Goal: Task Accomplishment & Management: Complete application form

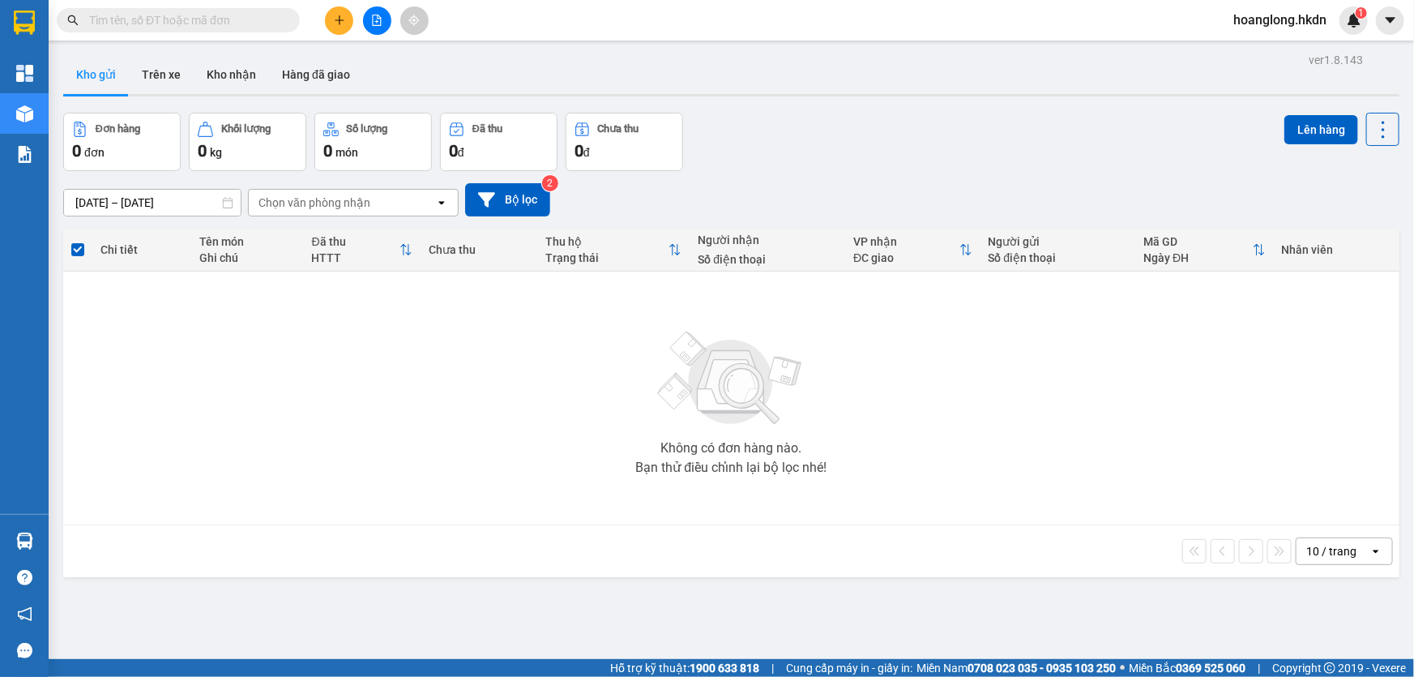
click at [382, 19] on button at bounding box center [377, 20] width 28 height 28
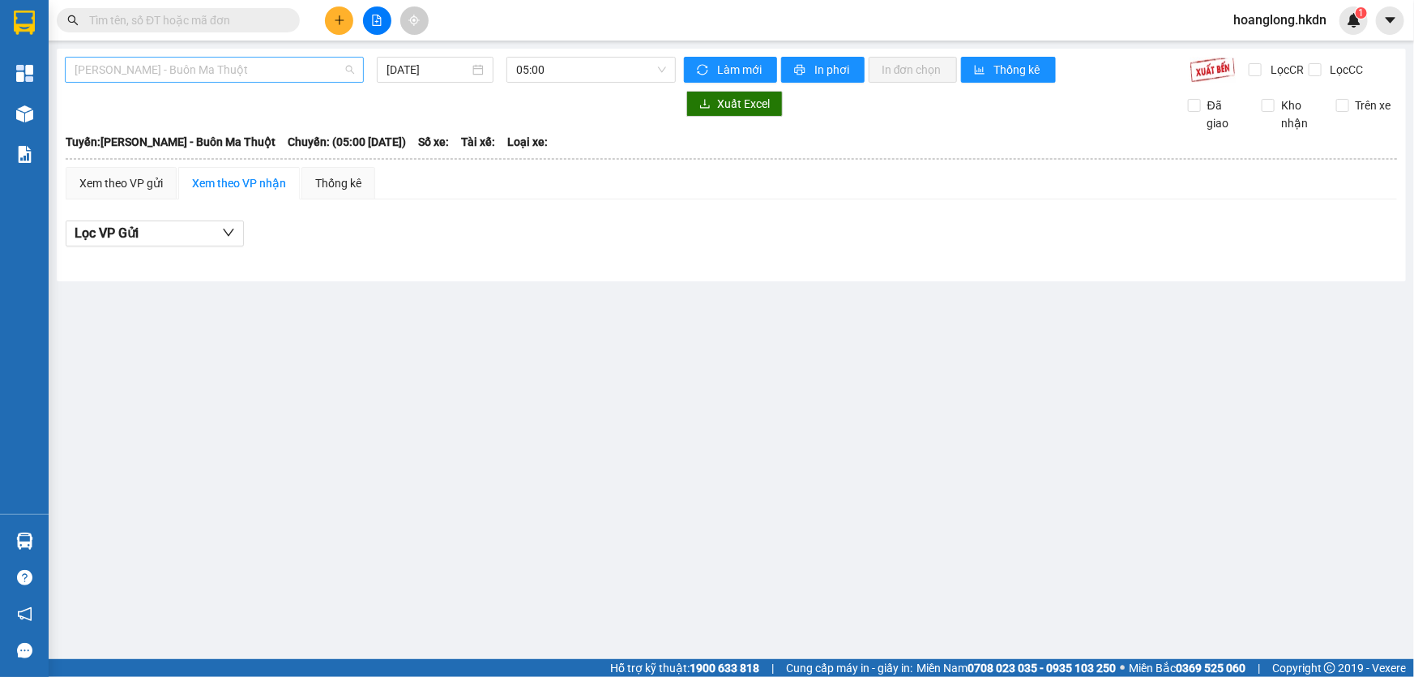
click at [233, 74] on span "[PERSON_NAME] - Buôn Ma Thuột" at bounding box center [215, 70] width 280 height 24
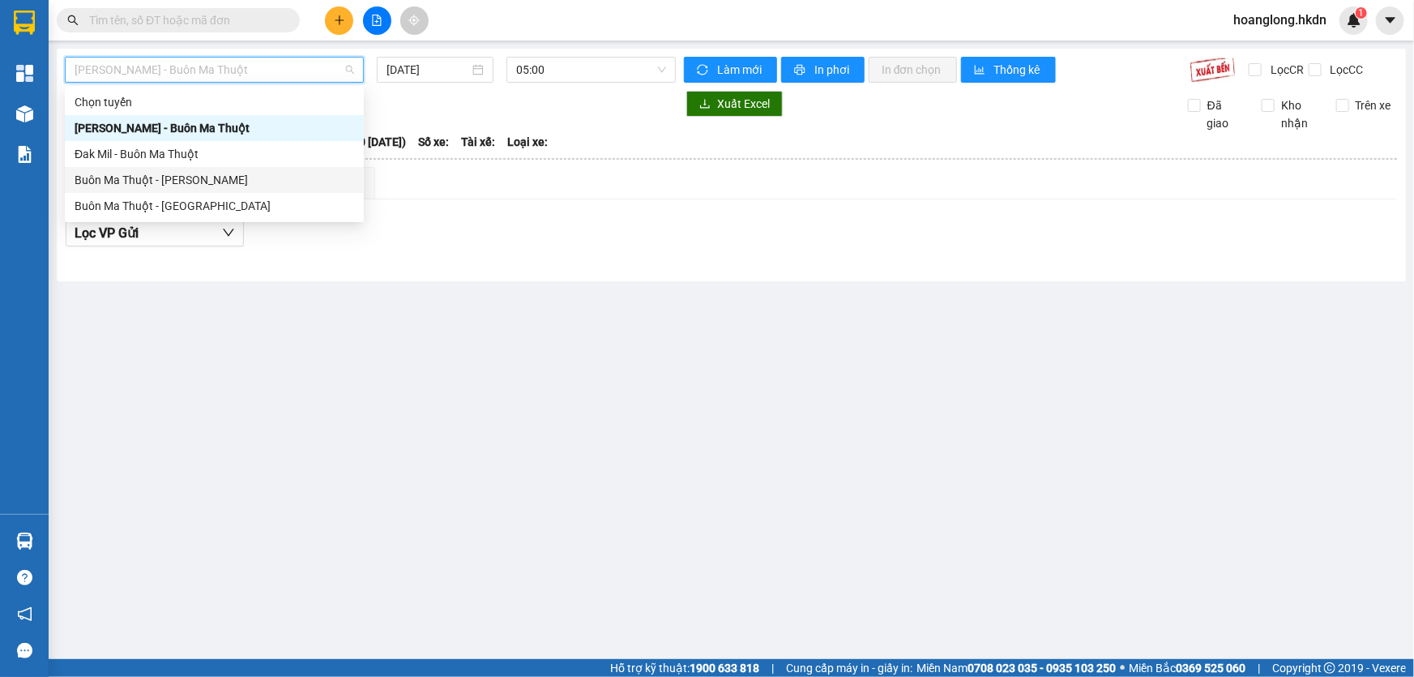
click at [232, 181] on div "Buôn Ma Thuột - [PERSON_NAME]" at bounding box center [215, 180] width 280 height 18
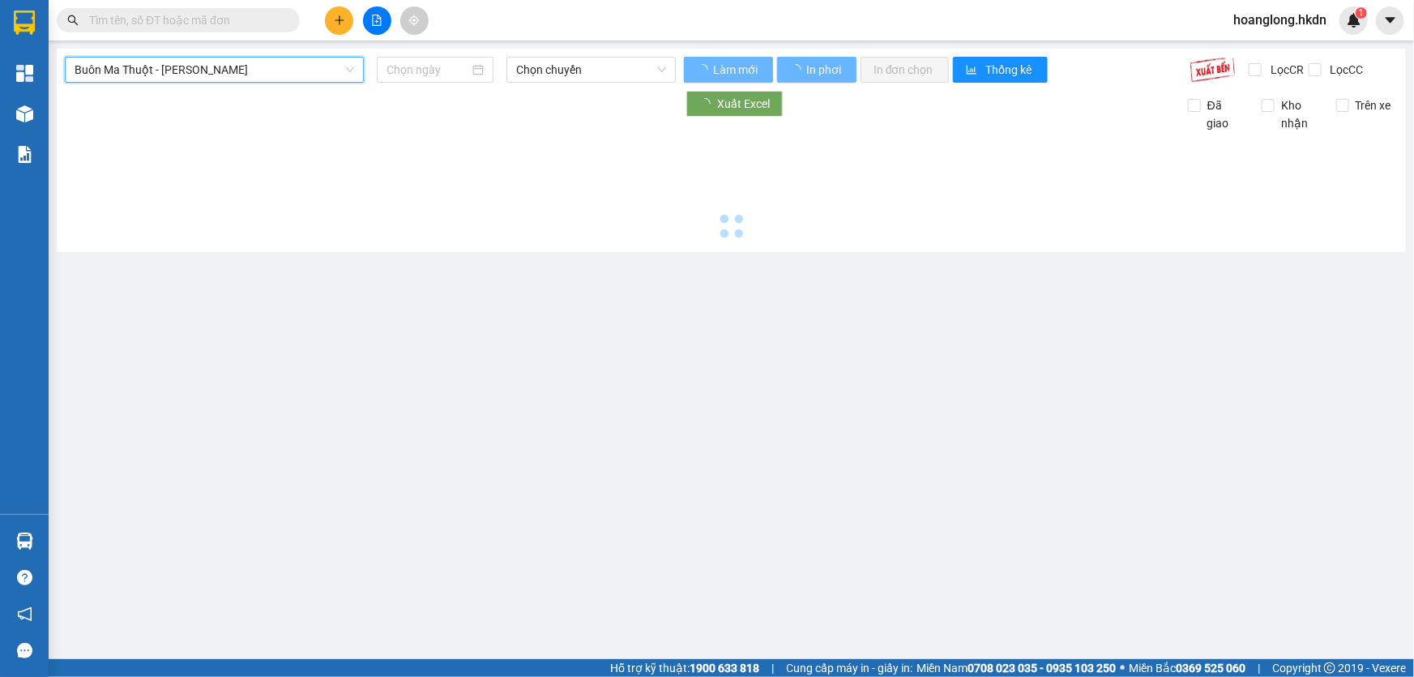
type input "[DATE]"
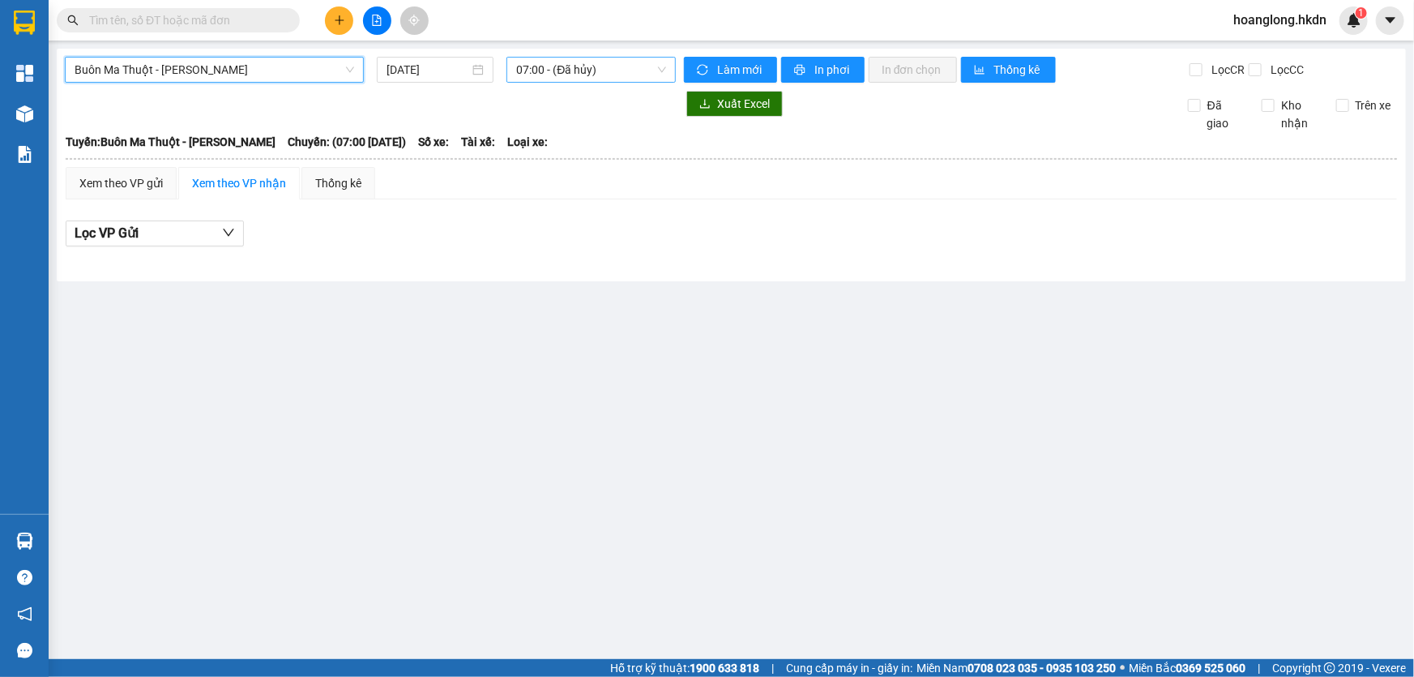
click at [587, 73] on span "07:00 - (Đã hủy)" at bounding box center [591, 70] width 150 height 24
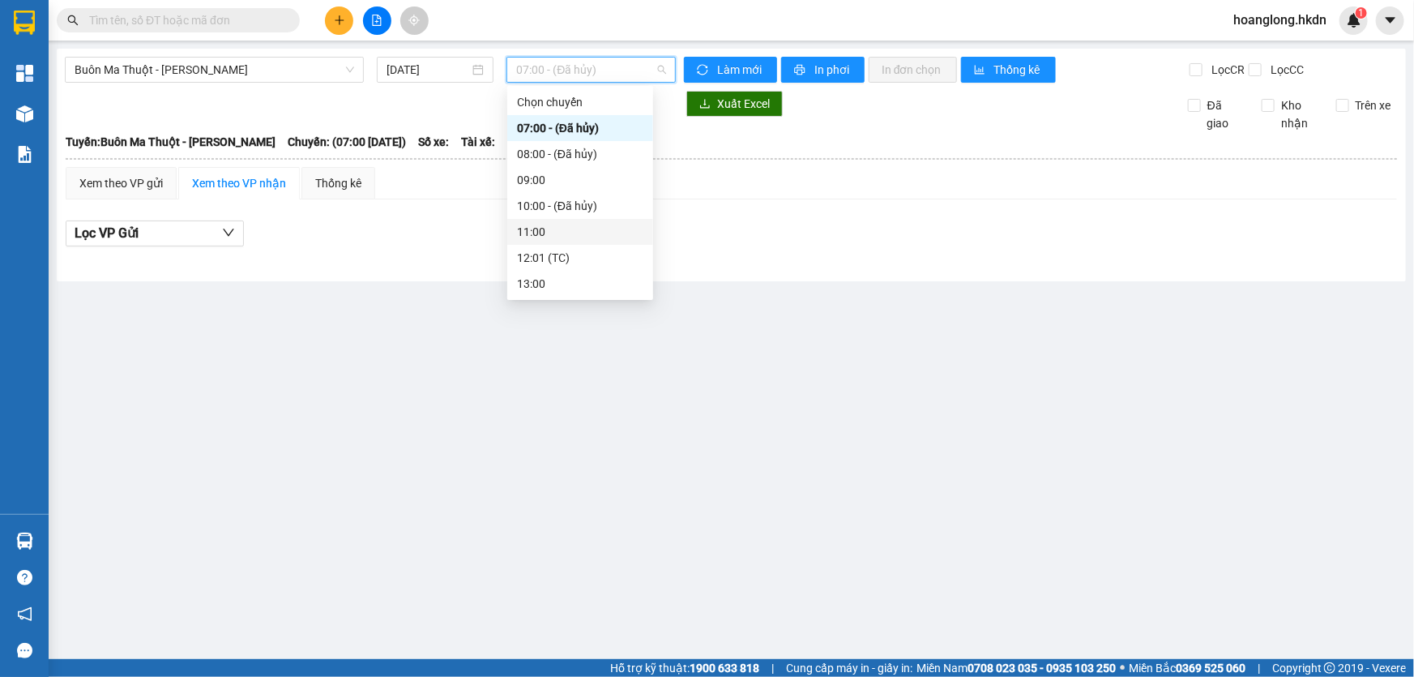
click at [571, 231] on div "11:00" at bounding box center [580, 232] width 126 height 18
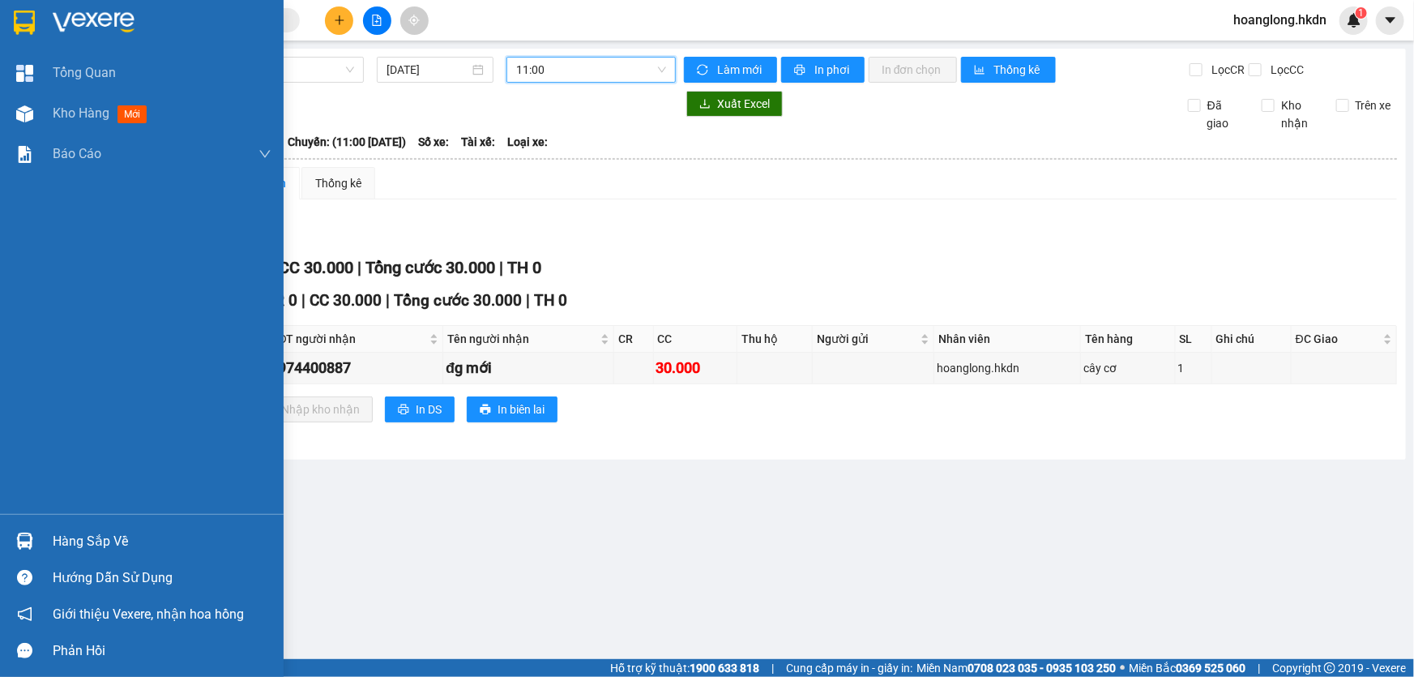
click at [14, 12] on img at bounding box center [24, 23] width 21 height 24
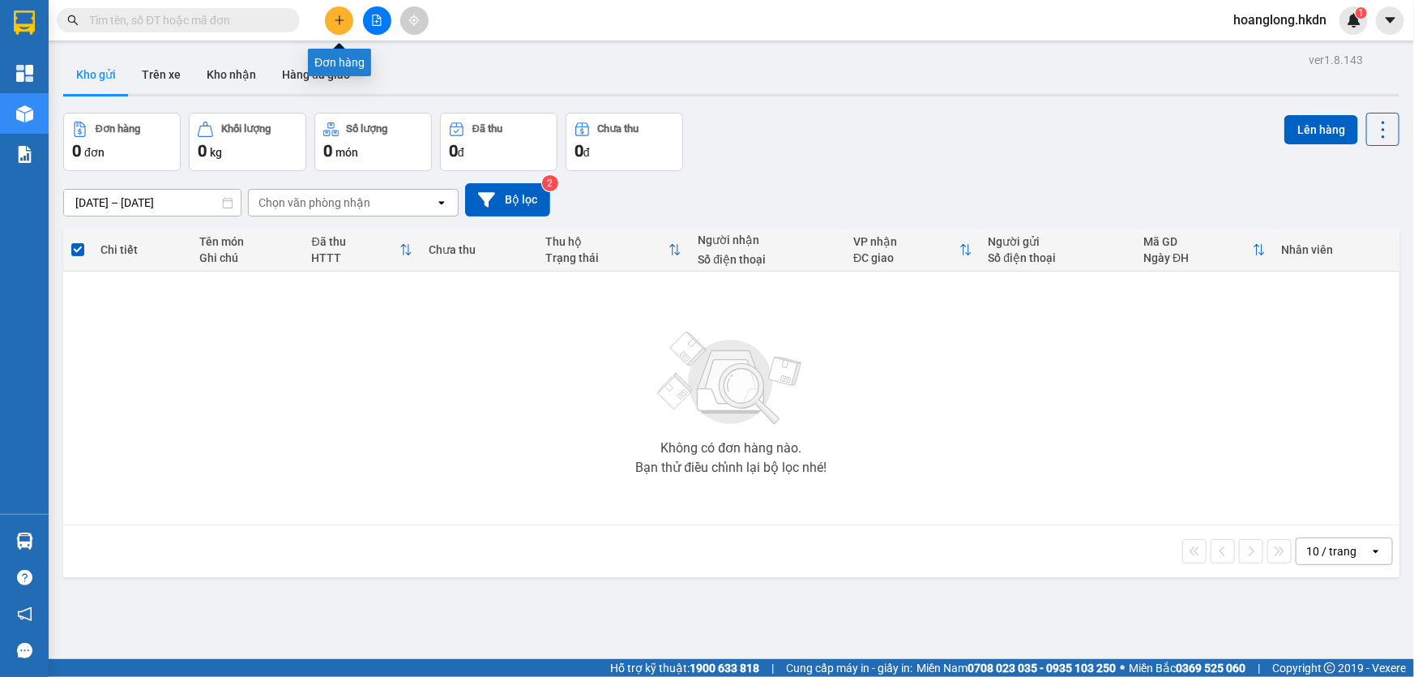
click at [336, 26] on button at bounding box center [339, 20] width 28 height 28
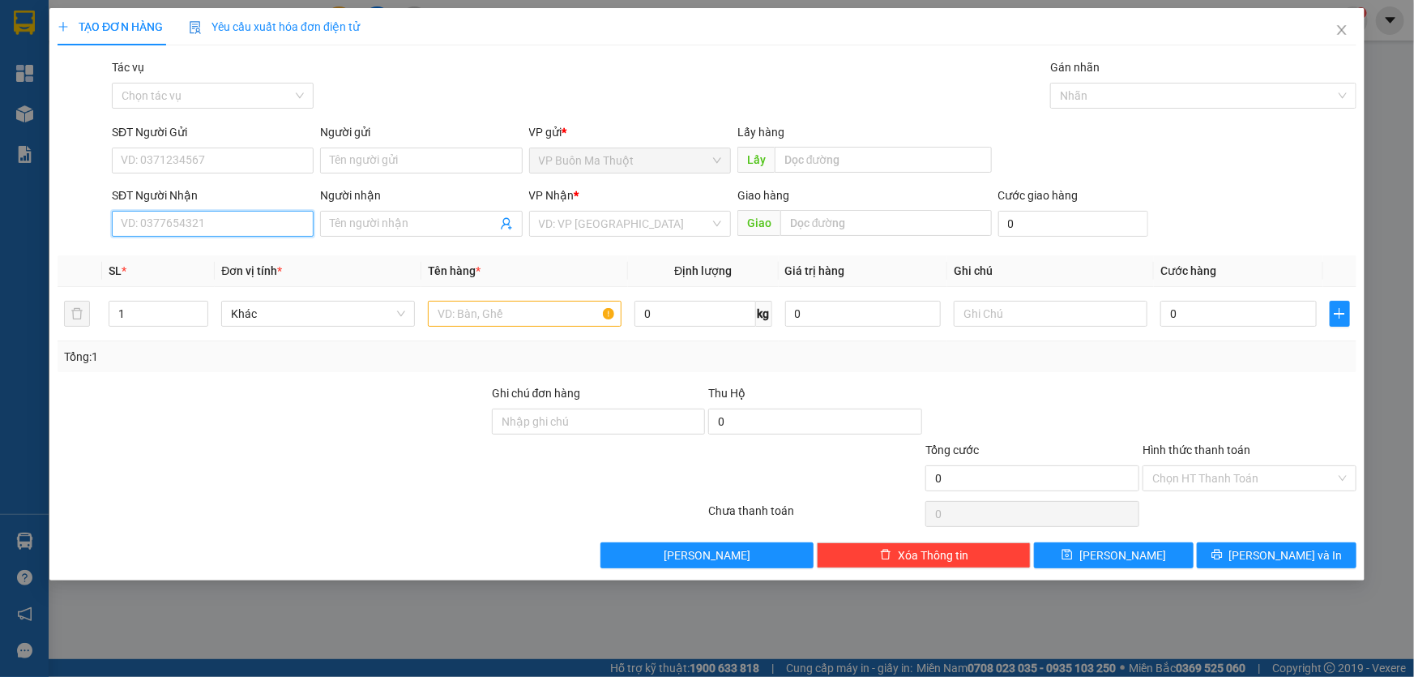
drag, startPoint x: 253, startPoint y: 225, endPoint x: 262, endPoint y: 346, distance: 121.1
click at [251, 225] on input "SĐT Người Nhận" at bounding box center [213, 224] width 202 height 26
type input "0962940150"
click at [235, 259] on div "0962940150 - xloc" at bounding box center [213, 258] width 182 height 18
type input "xloc"
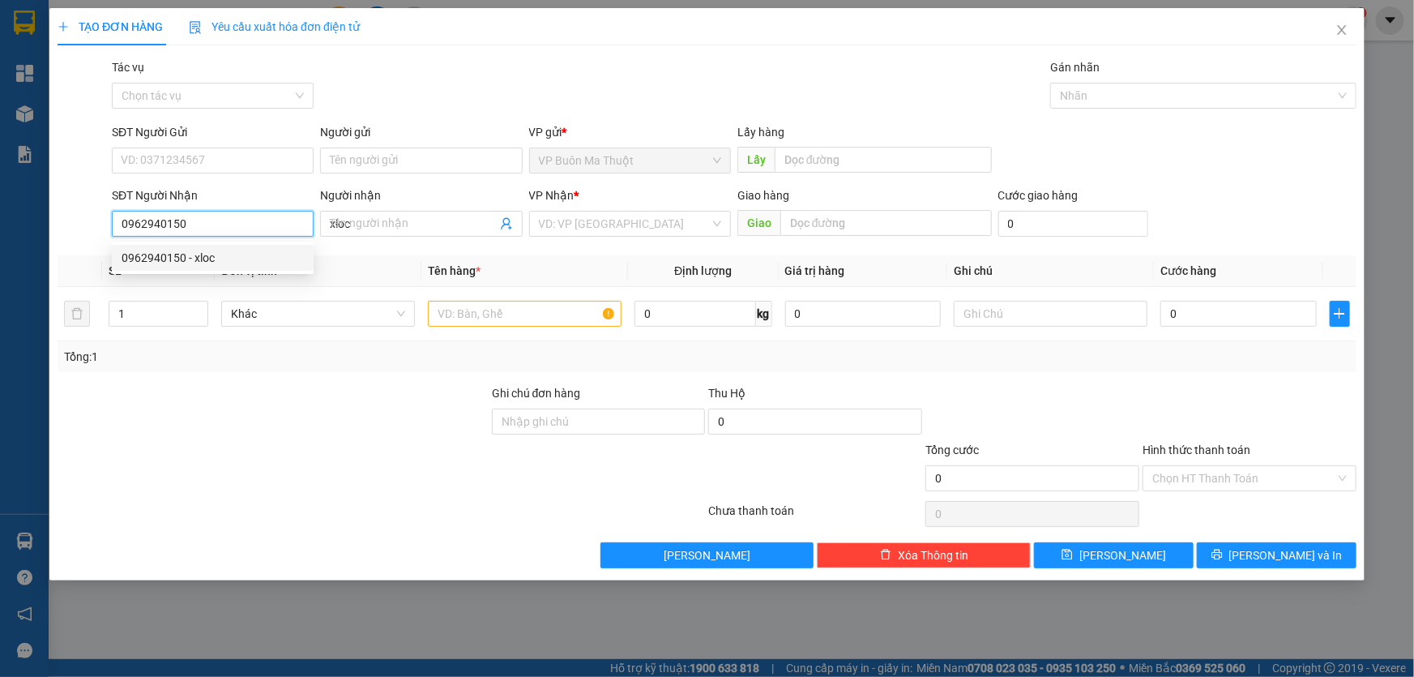
type input "30.000"
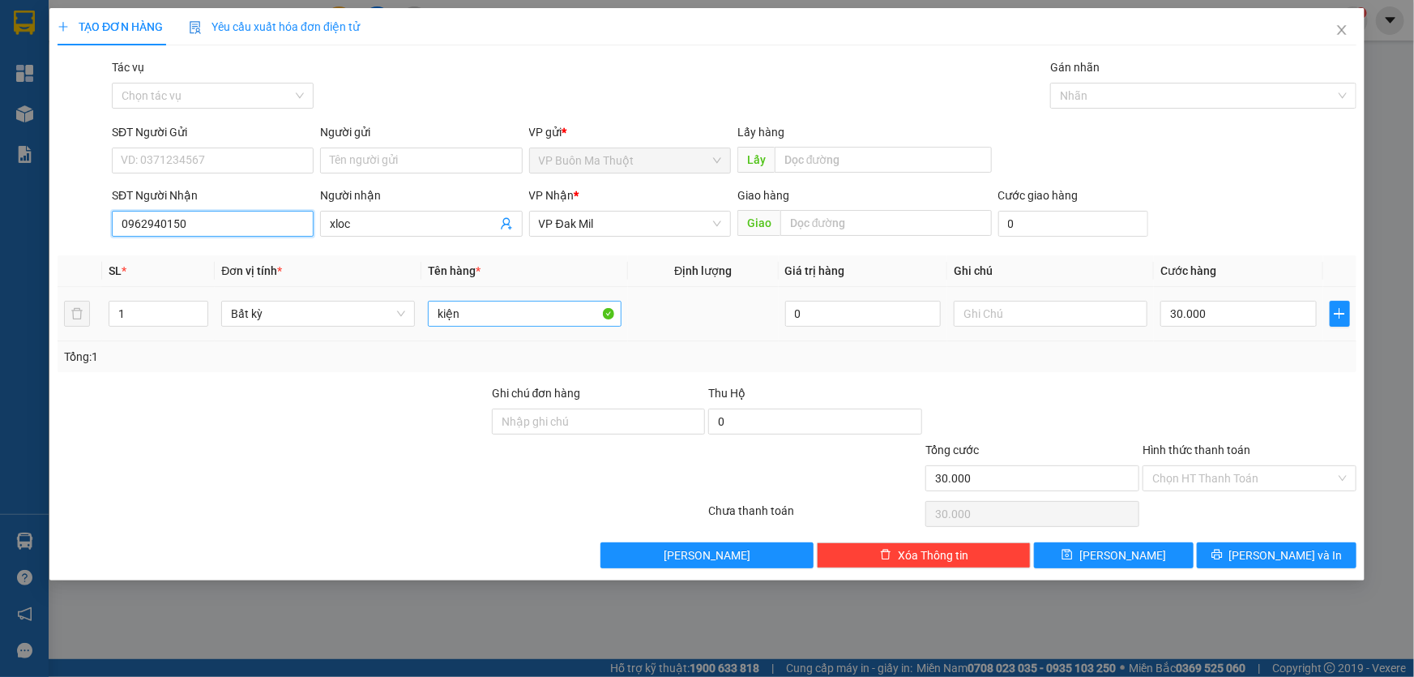
type input "0962940150"
click at [537, 312] on input "kiện" at bounding box center [525, 314] width 194 height 26
type input "kiện cc gtn"
click at [1268, 317] on input "30.000" at bounding box center [1238, 314] width 156 height 26
type input "1"
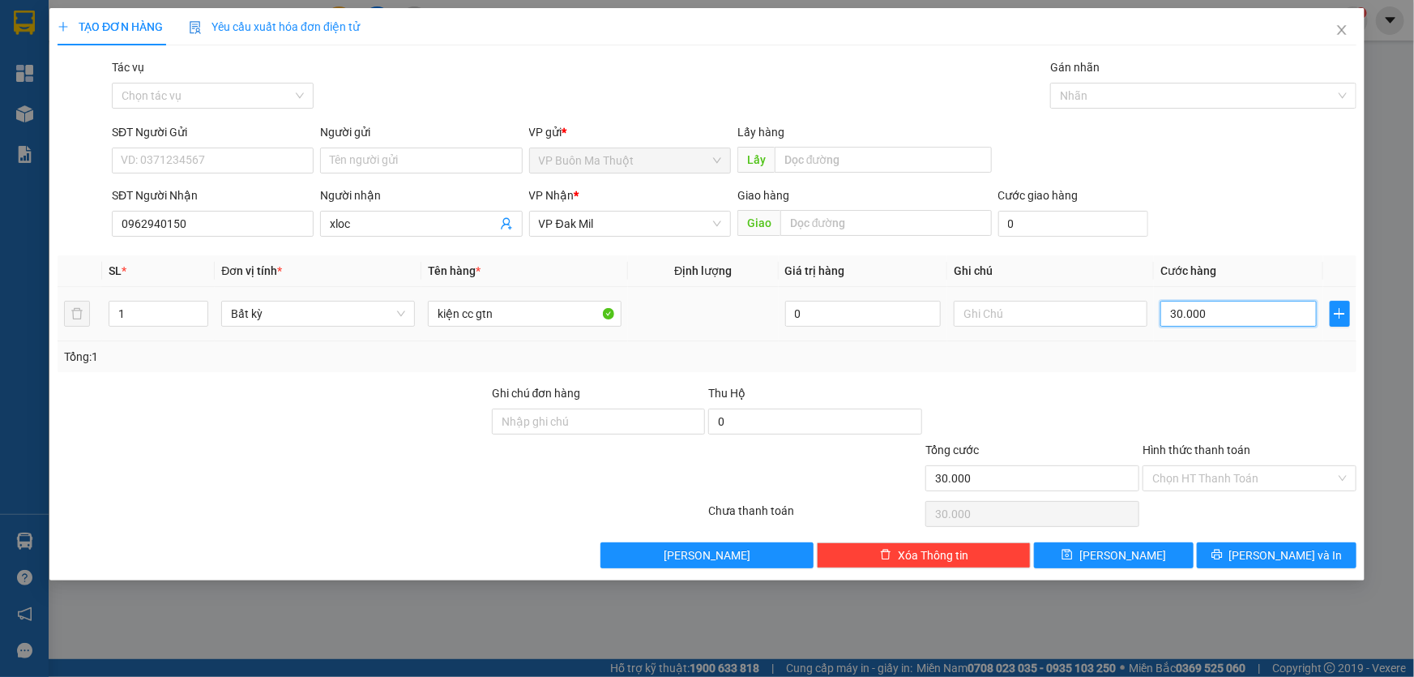
type input "1"
type input "10"
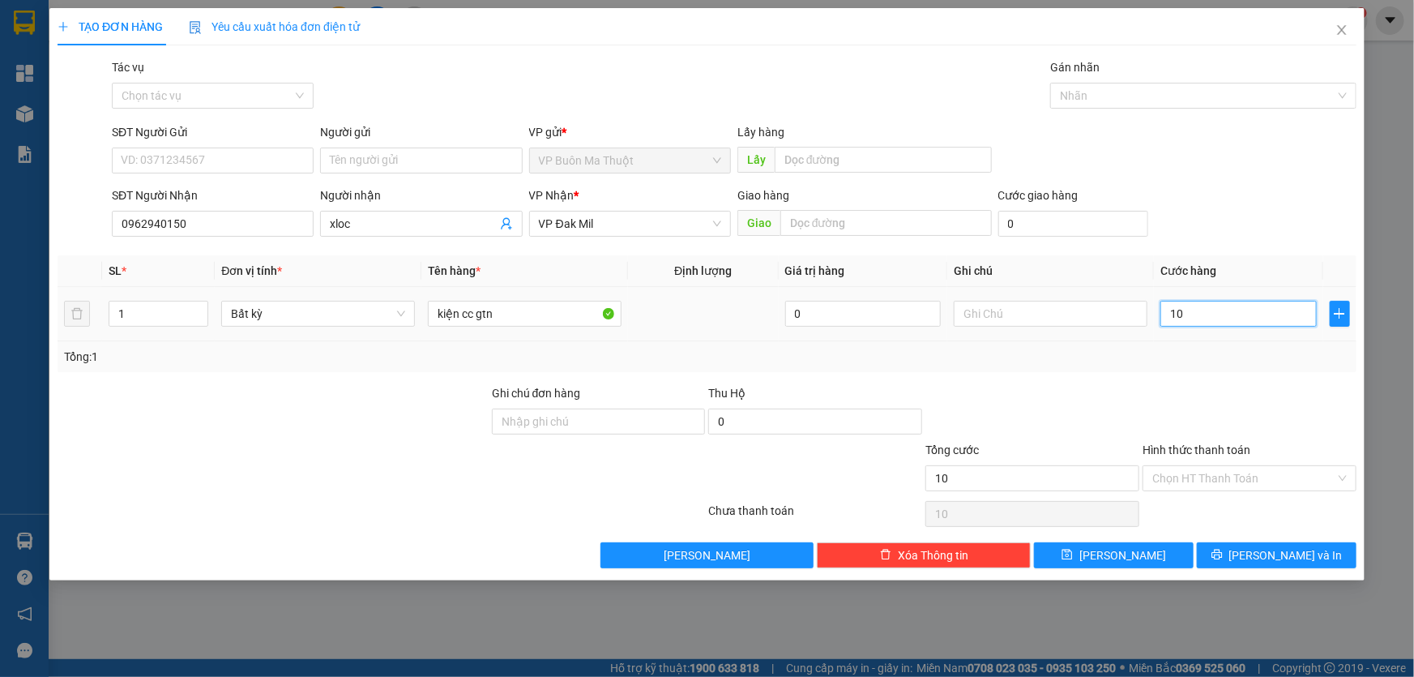
type input "100"
type input "1.000"
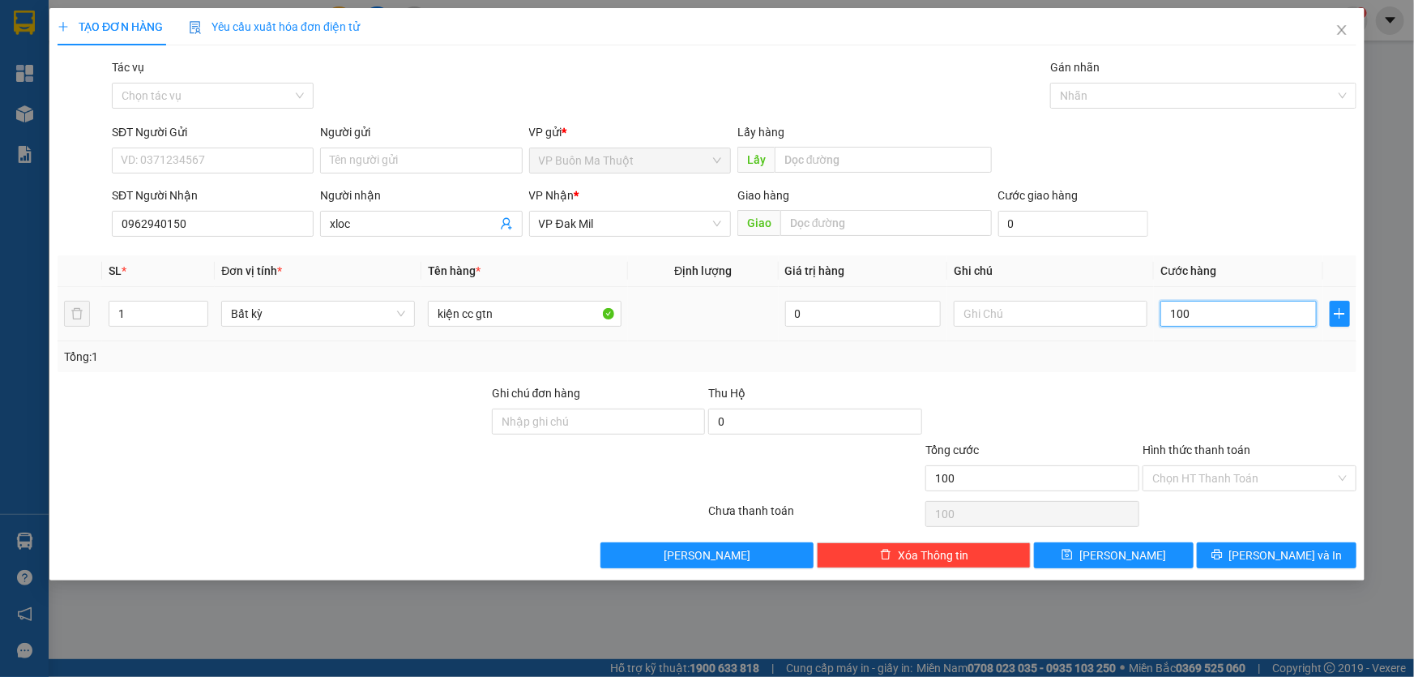
type input "1.000"
type input "10.000"
type input "100.000"
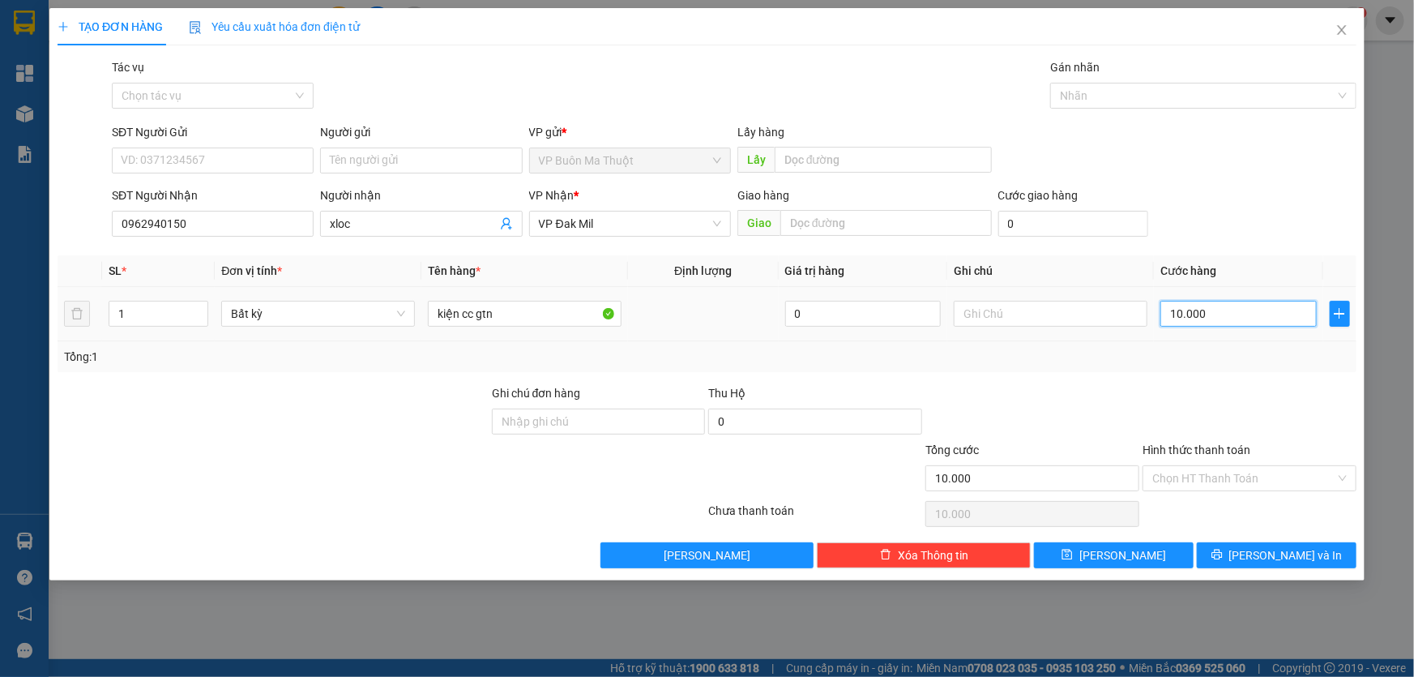
type input "100.000"
click at [1134, 551] on button "[PERSON_NAME]" at bounding box center [1114, 555] width 160 height 26
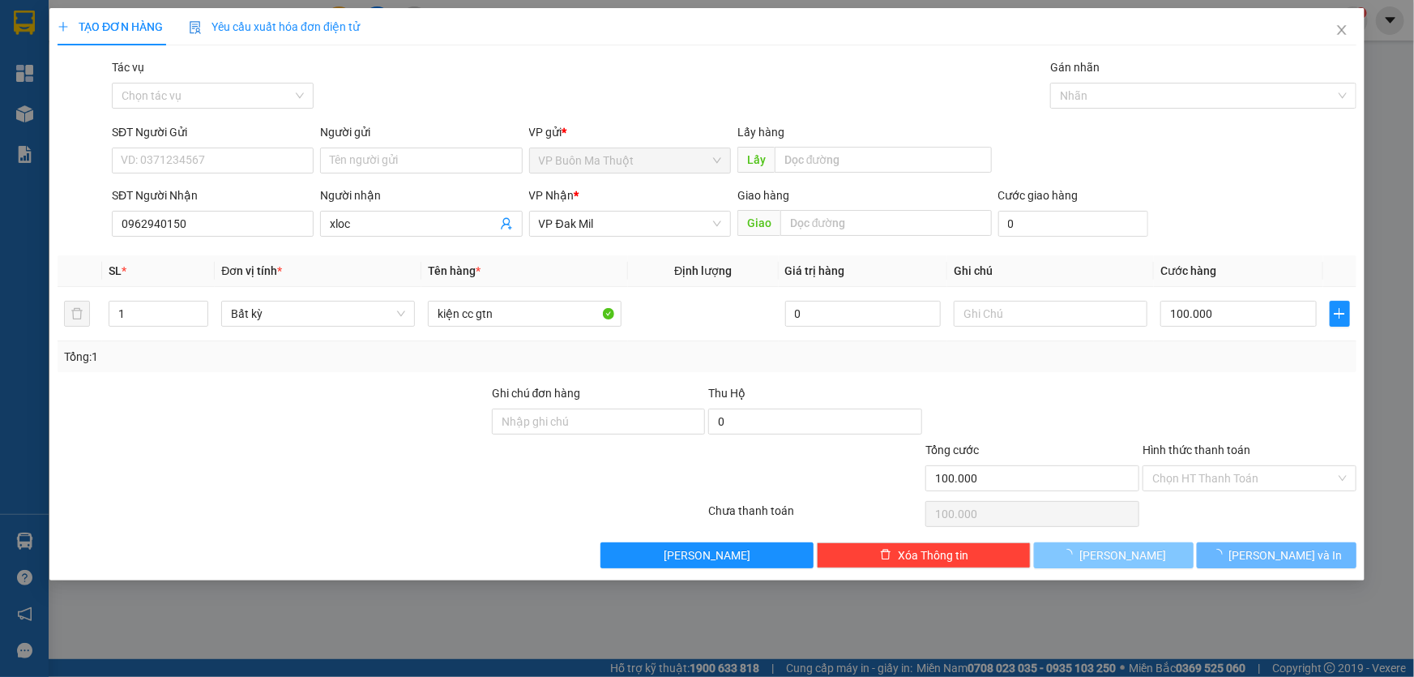
type input "0"
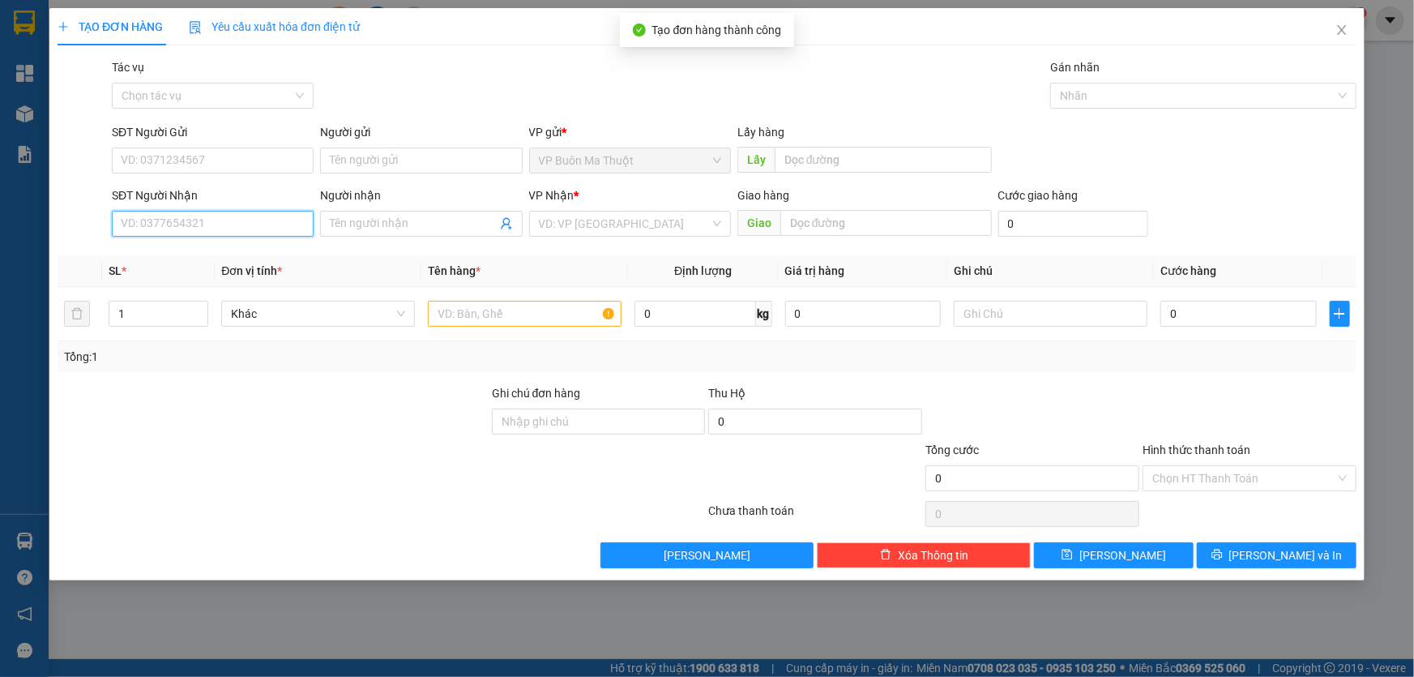
click at [255, 222] on input "SĐT Người Nhận" at bounding box center [213, 224] width 202 height 26
click at [151, 232] on input "03375545474" at bounding box center [213, 224] width 202 height 26
click at [131, 232] on input "0337545474" at bounding box center [213, 224] width 202 height 26
click at [147, 224] on input "037545474" at bounding box center [213, 224] width 202 height 26
type input "0375545474"
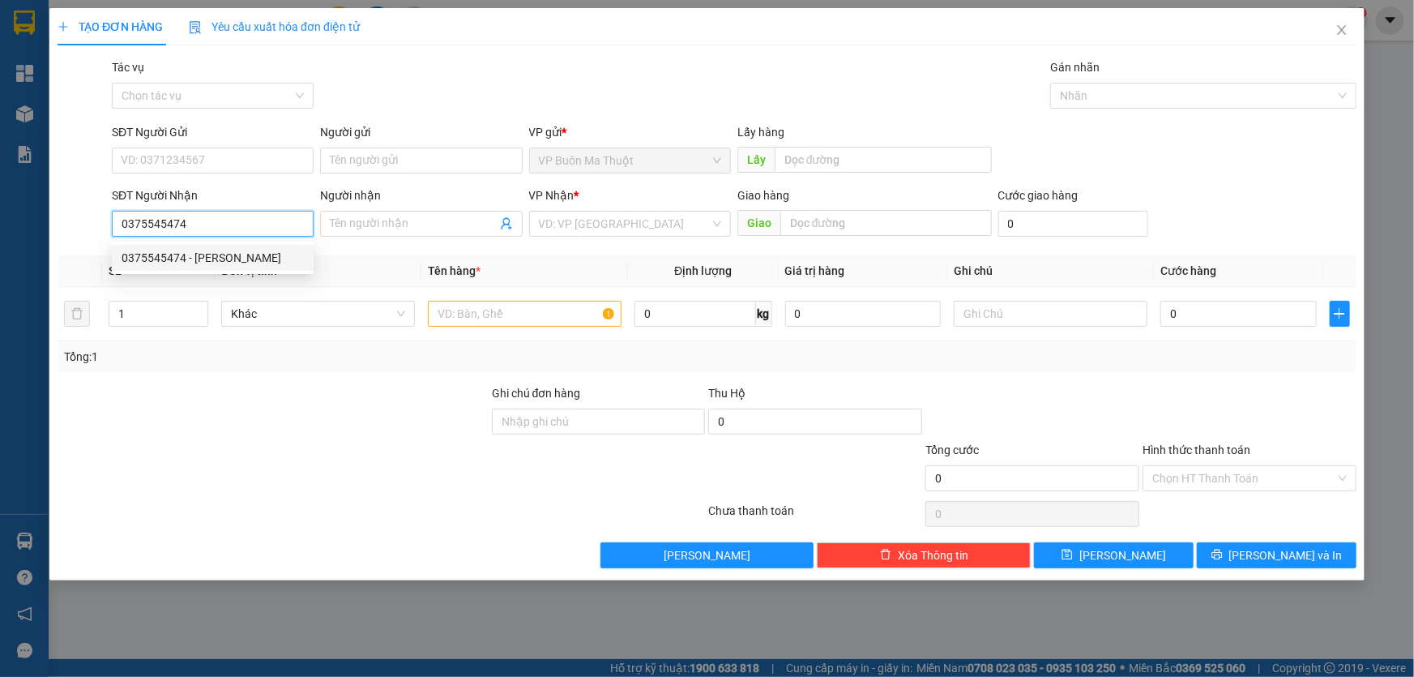
click at [220, 262] on div "0375545474 - [PERSON_NAME]" at bounding box center [213, 258] width 182 height 18
type input "[PERSON_NAME]"
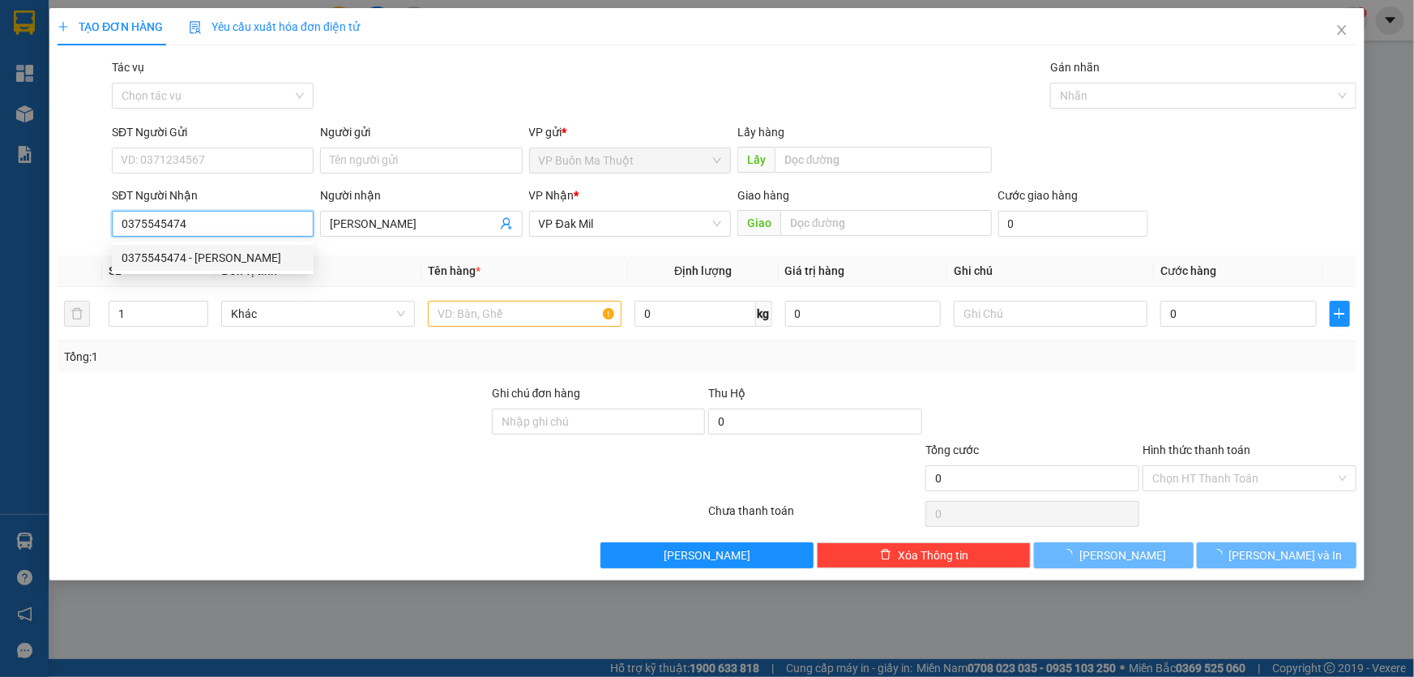
type input "60.000"
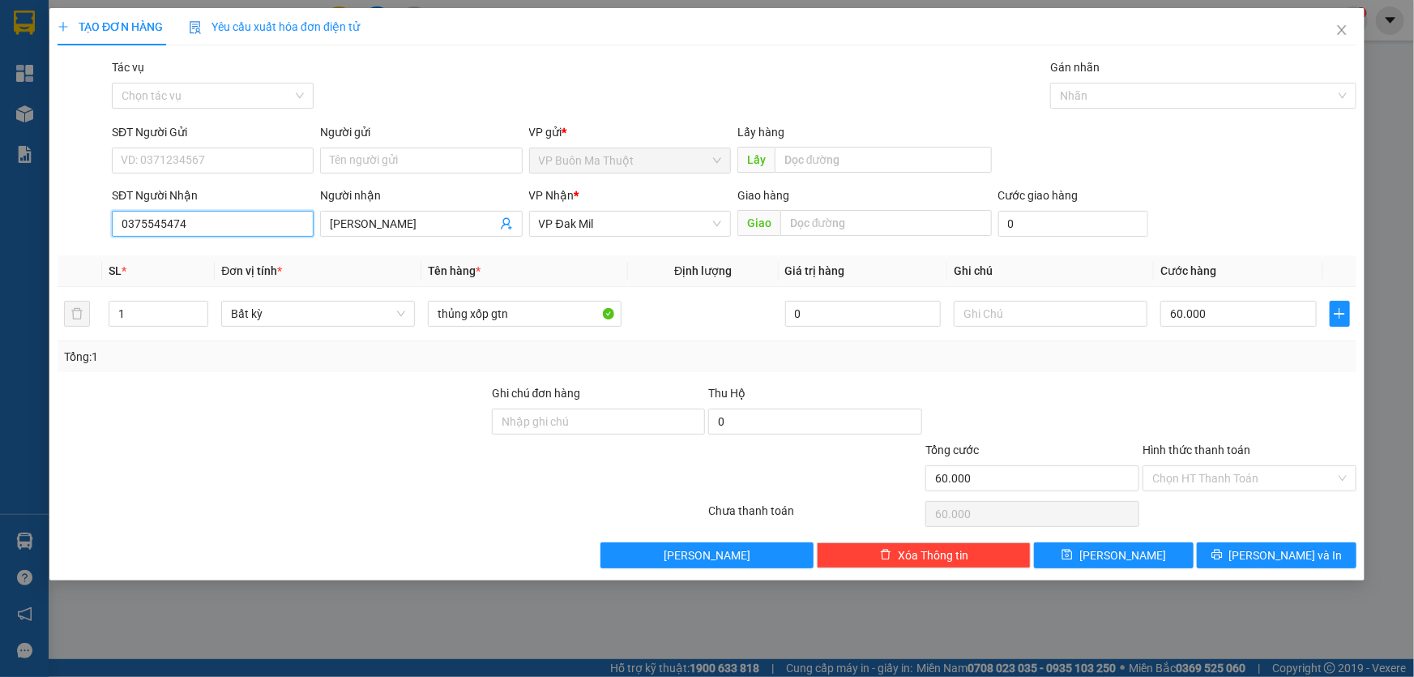
type input "0375545474"
click at [1237, 494] on div "Hình thức thanh toán Chọn HT Thanh Toán" at bounding box center [1249, 469] width 214 height 57
click at [1239, 481] on input "Hình thức thanh toán" at bounding box center [1243, 478] width 183 height 24
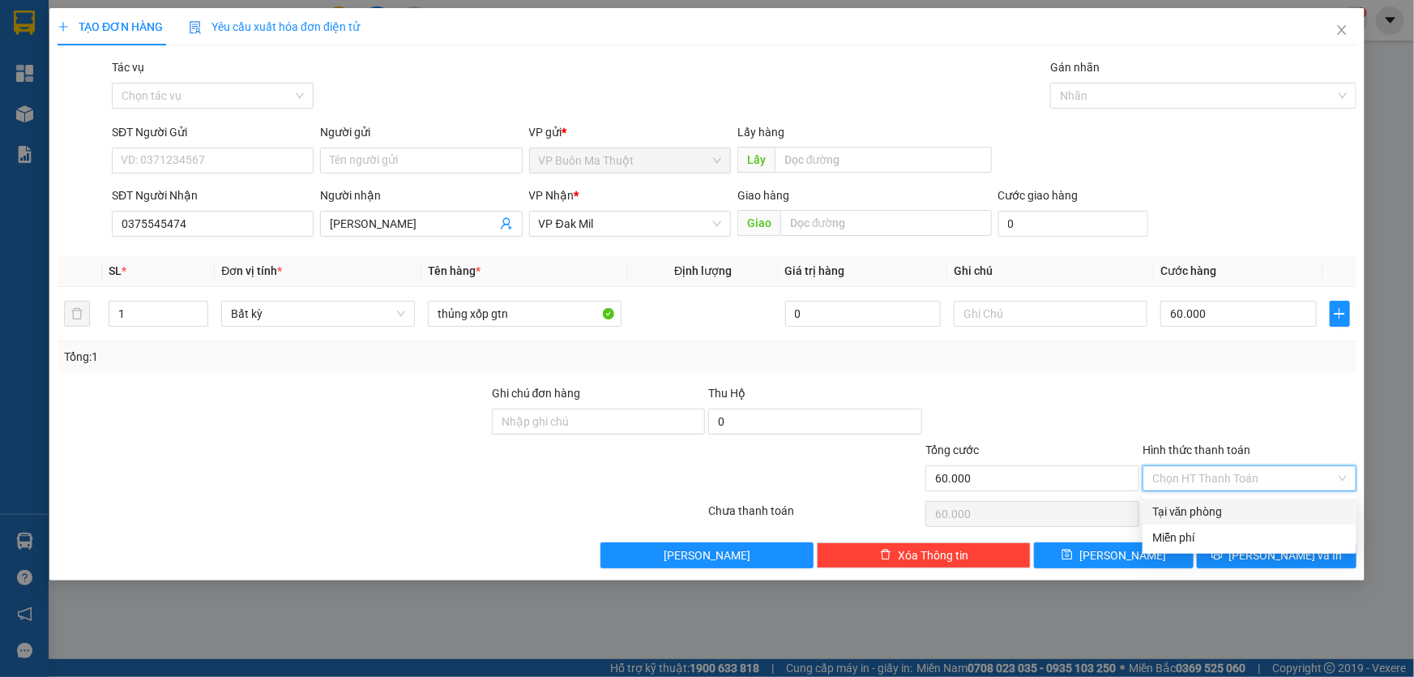
click at [1215, 510] on div "Tại văn phòng" at bounding box center [1249, 511] width 194 height 18
type input "0"
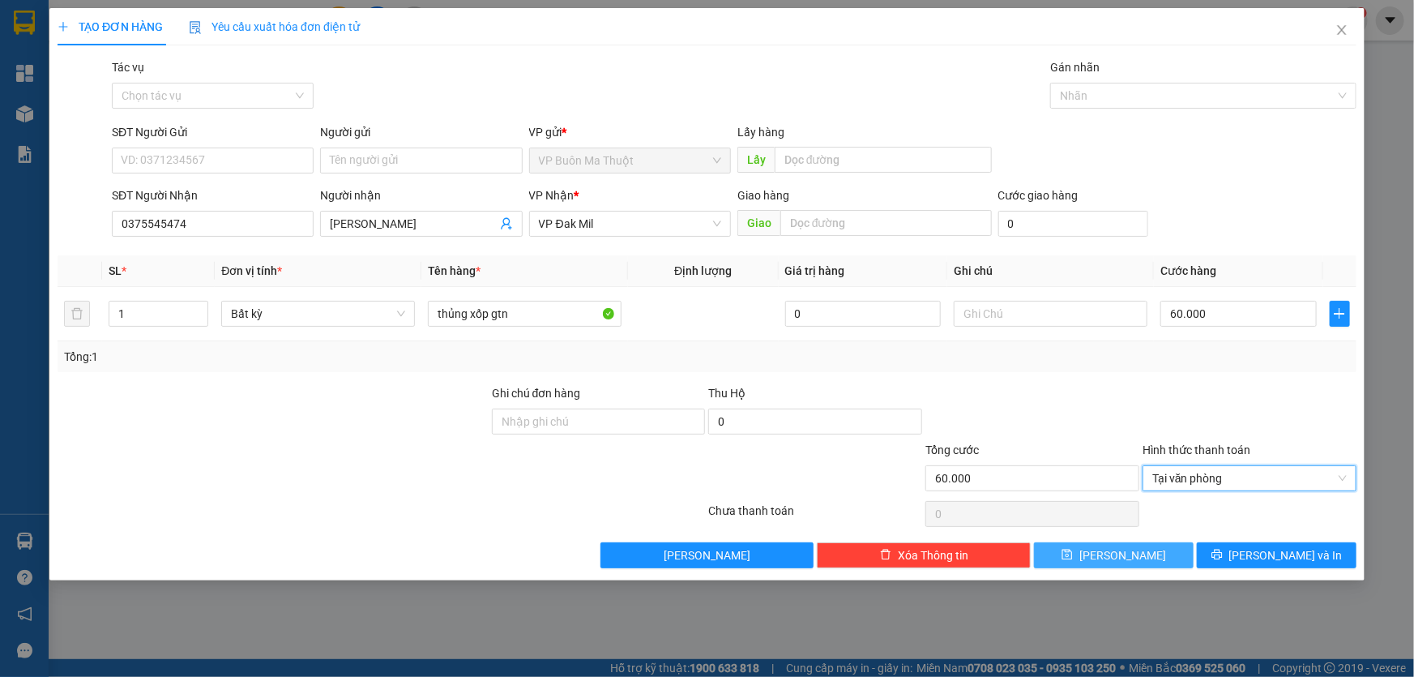
click at [1156, 543] on button "[PERSON_NAME]" at bounding box center [1114, 555] width 160 height 26
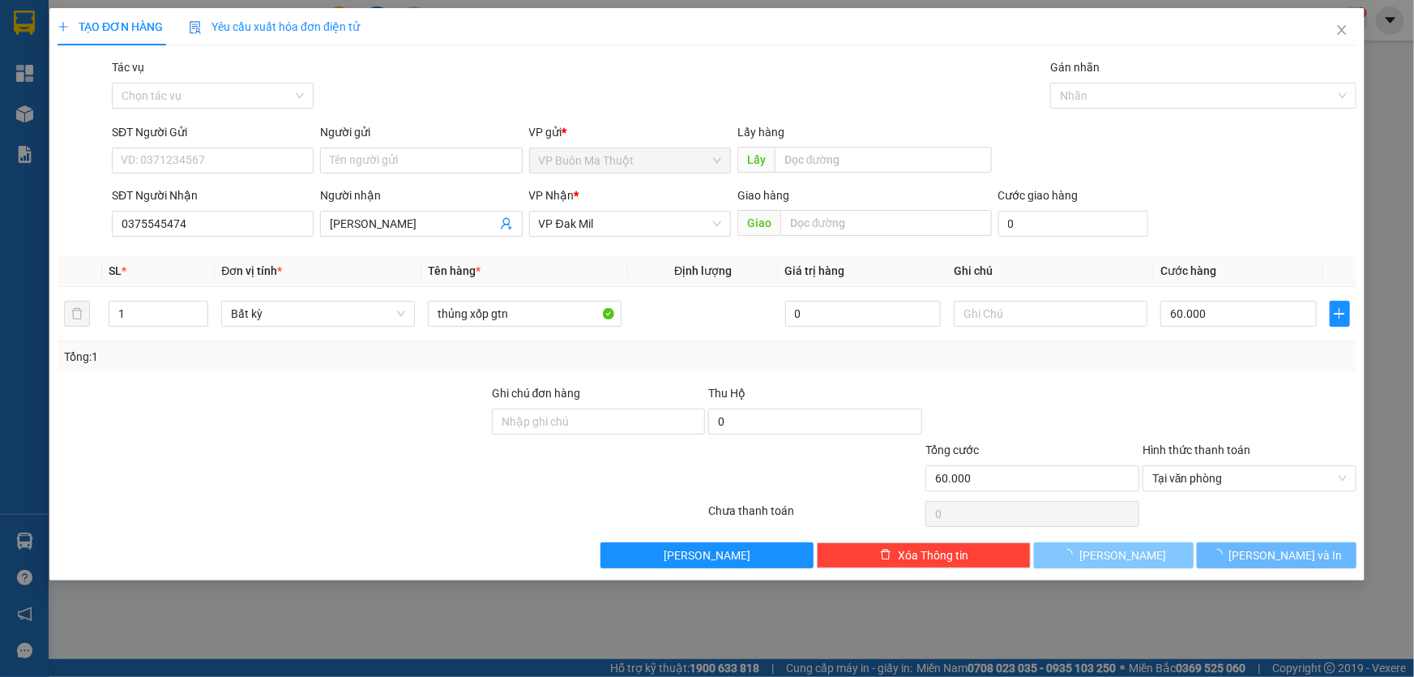
type input "0"
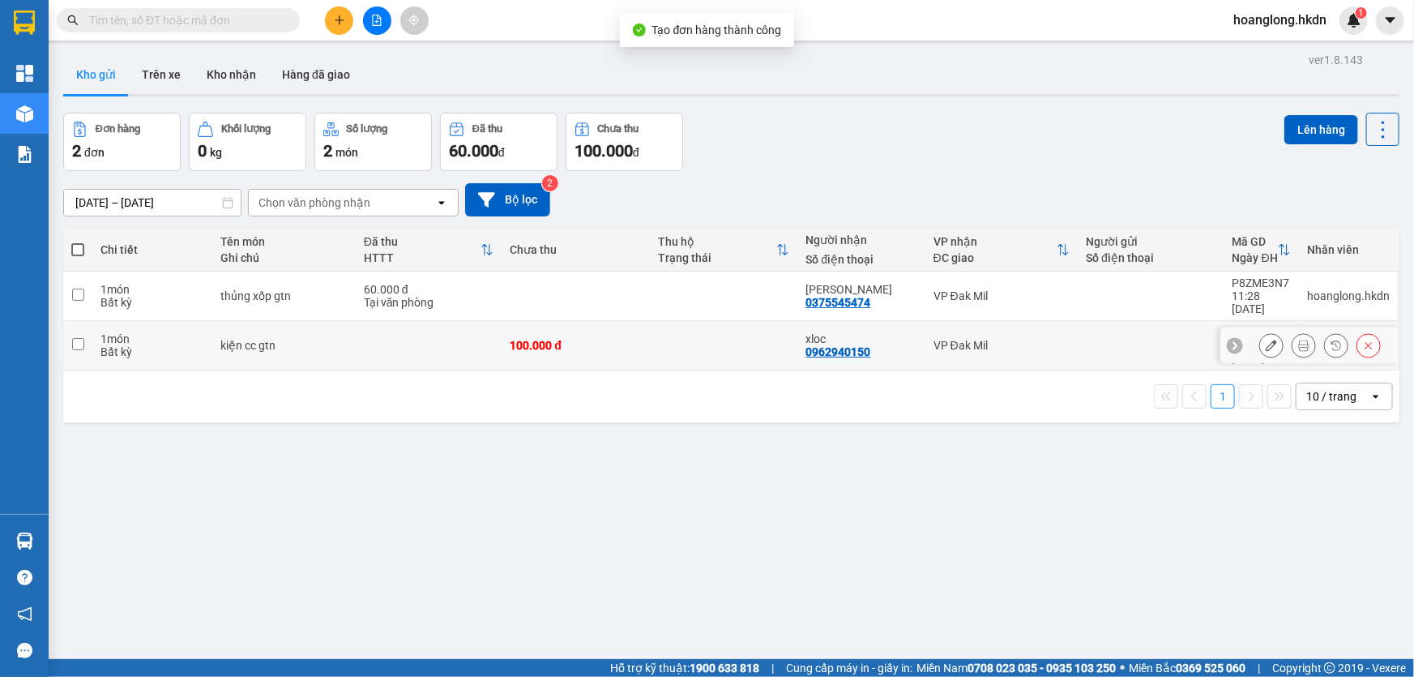
click at [438, 325] on td at bounding box center [429, 345] width 147 height 49
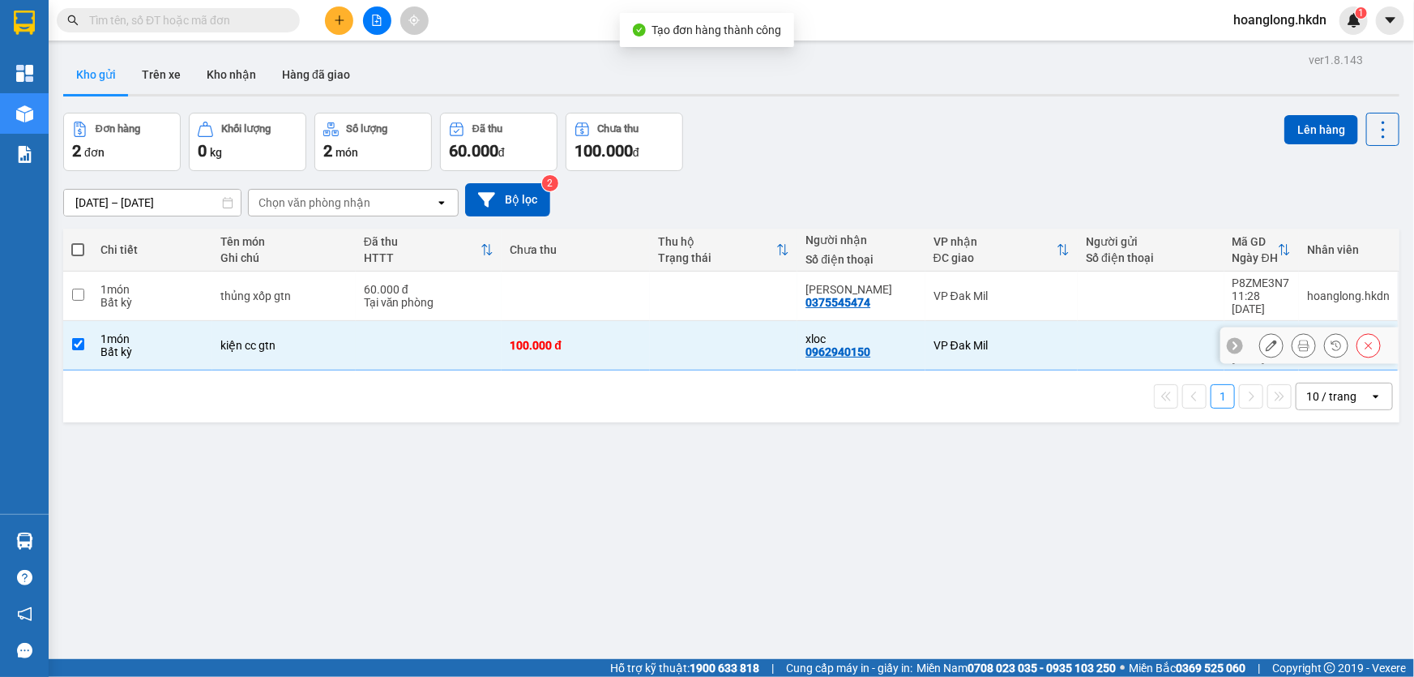
checkbox input "true"
click at [451, 292] on div "60.000 đ" at bounding box center [429, 289] width 130 height 13
checkbox input "true"
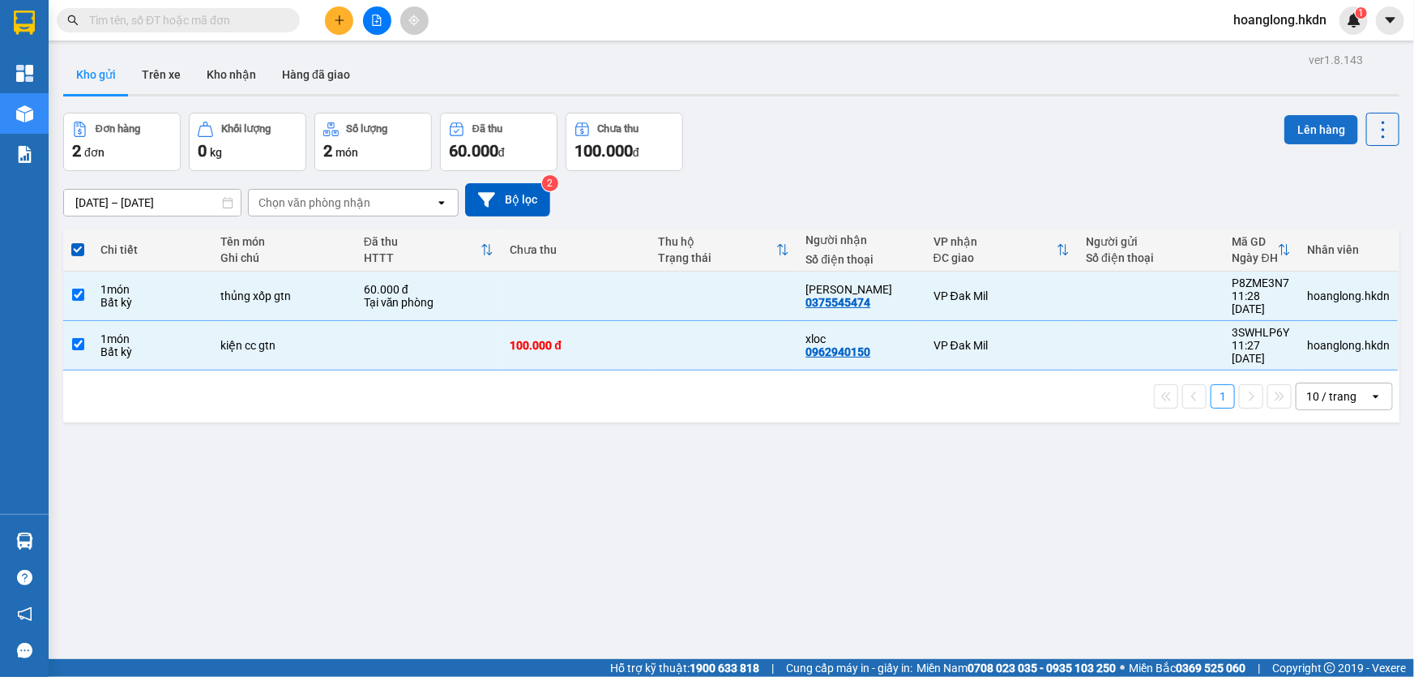
click at [1309, 132] on button "Lên hàng" at bounding box center [1321, 129] width 74 height 29
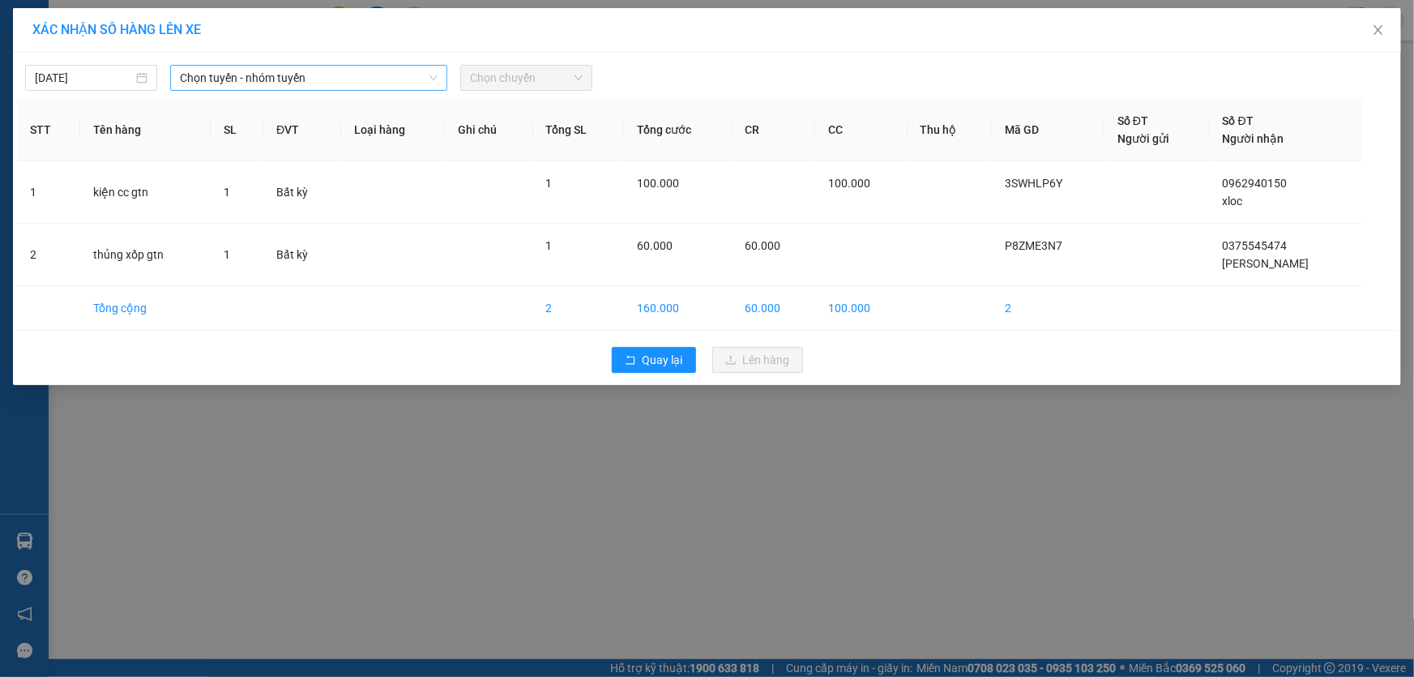
click at [343, 73] on span "Chọn tuyến - nhóm tuyến" at bounding box center [309, 78] width 258 height 24
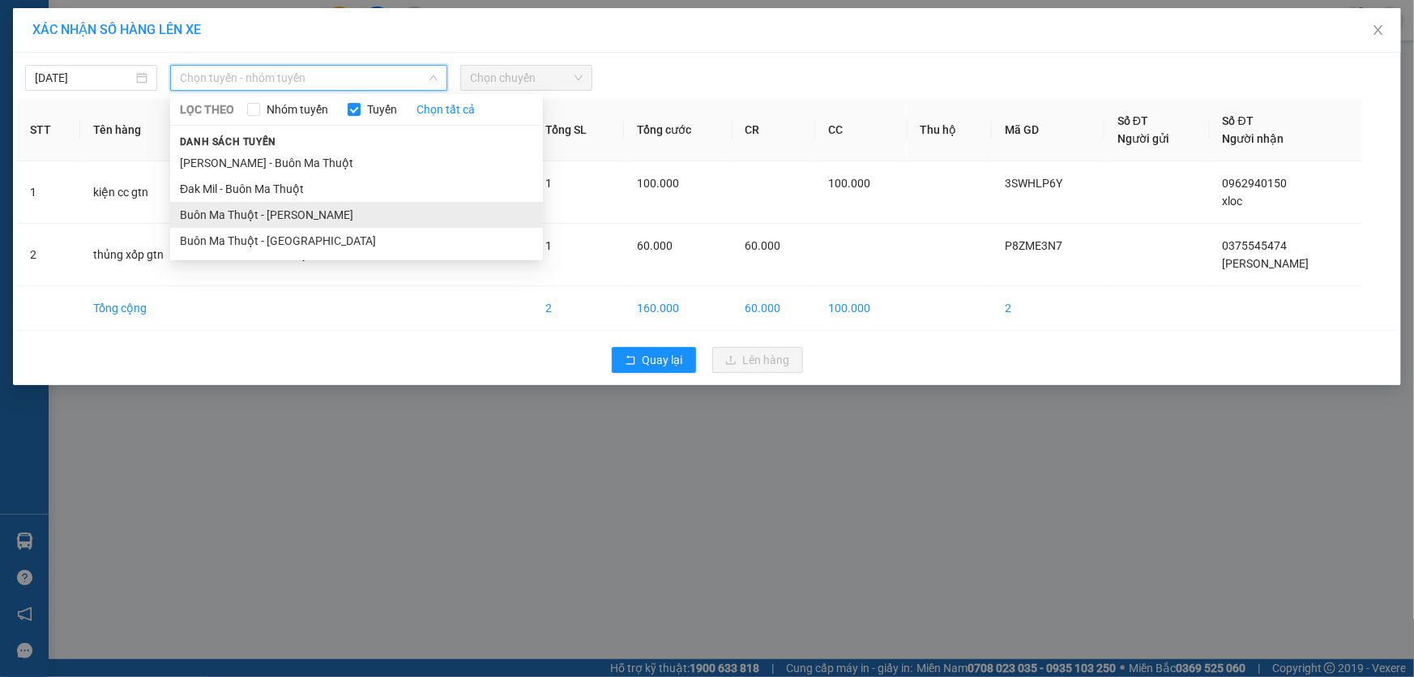
click at [301, 205] on li "Buôn Ma Thuột - [PERSON_NAME]" at bounding box center [356, 215] width 373 height 26
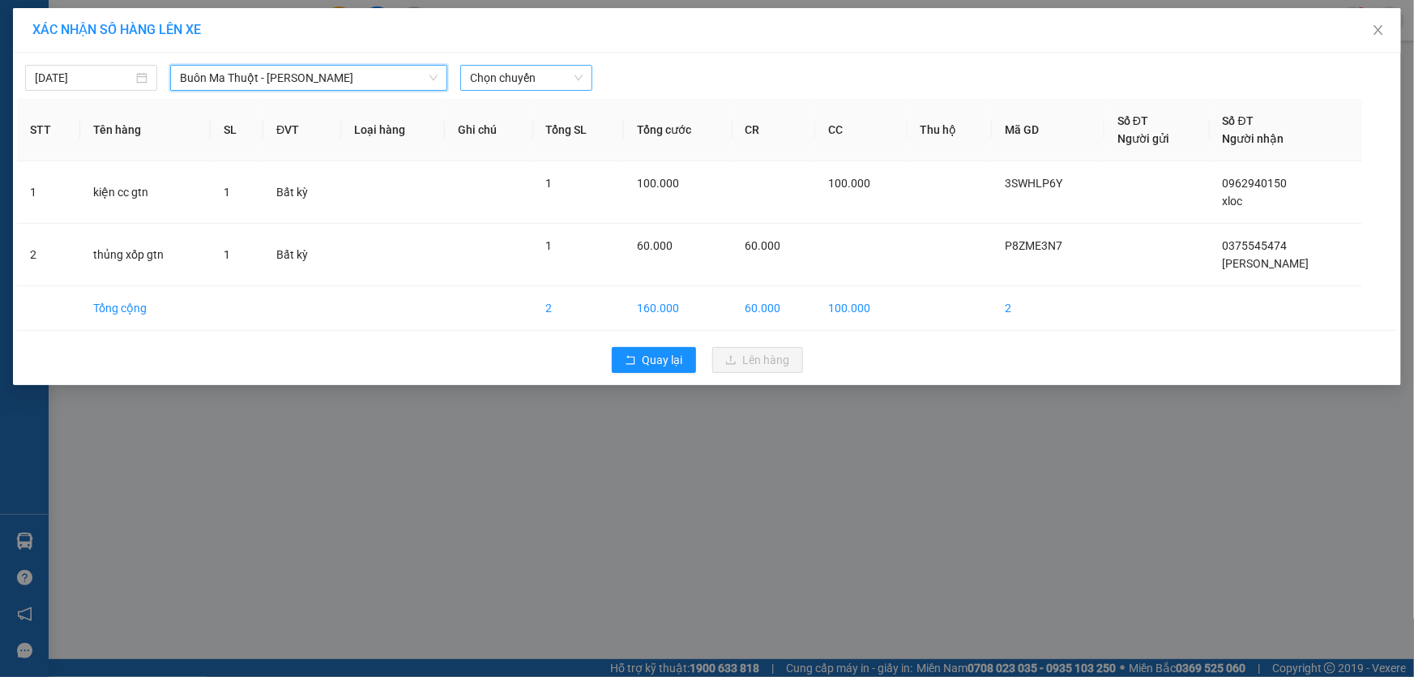
click at [492, 70] on span "Chọn chuyến" at bounding box center [526, 78] width 113 height 24
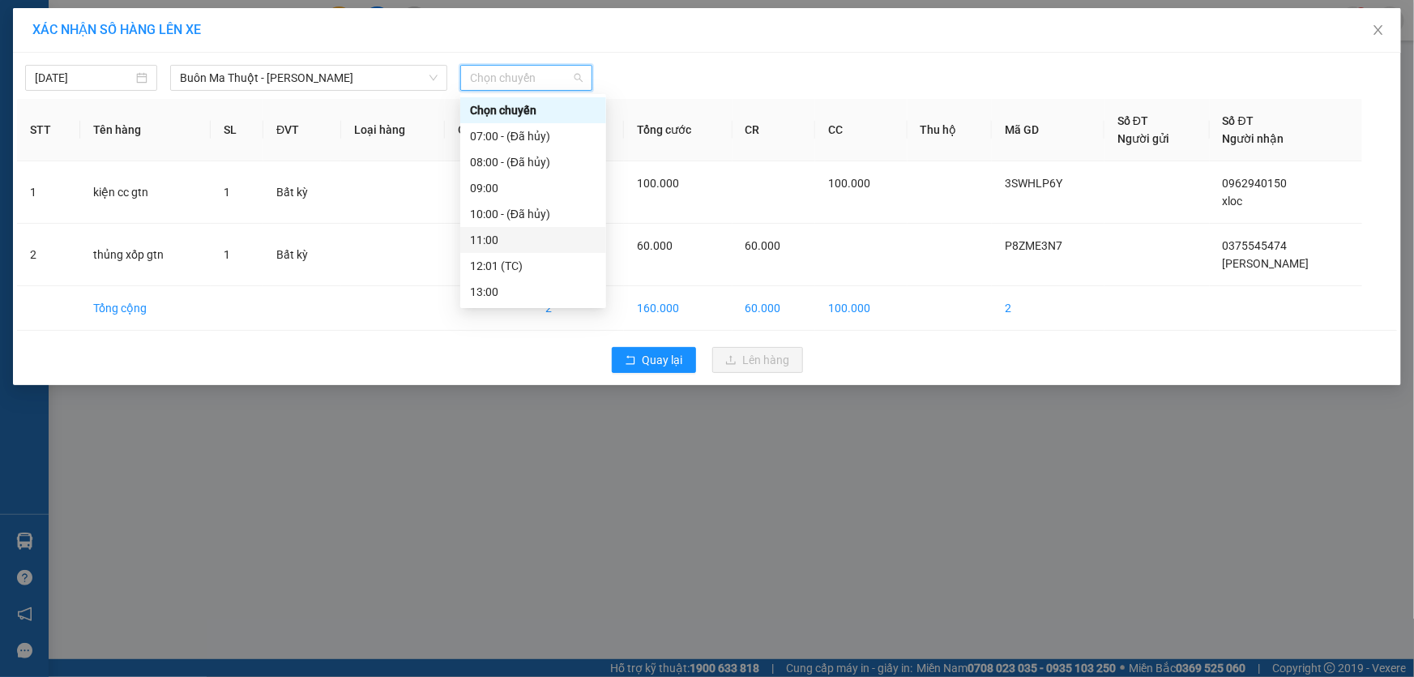
click at [502, 243] on div "11:00" at bounding box center [533, 240] width 126 height 18
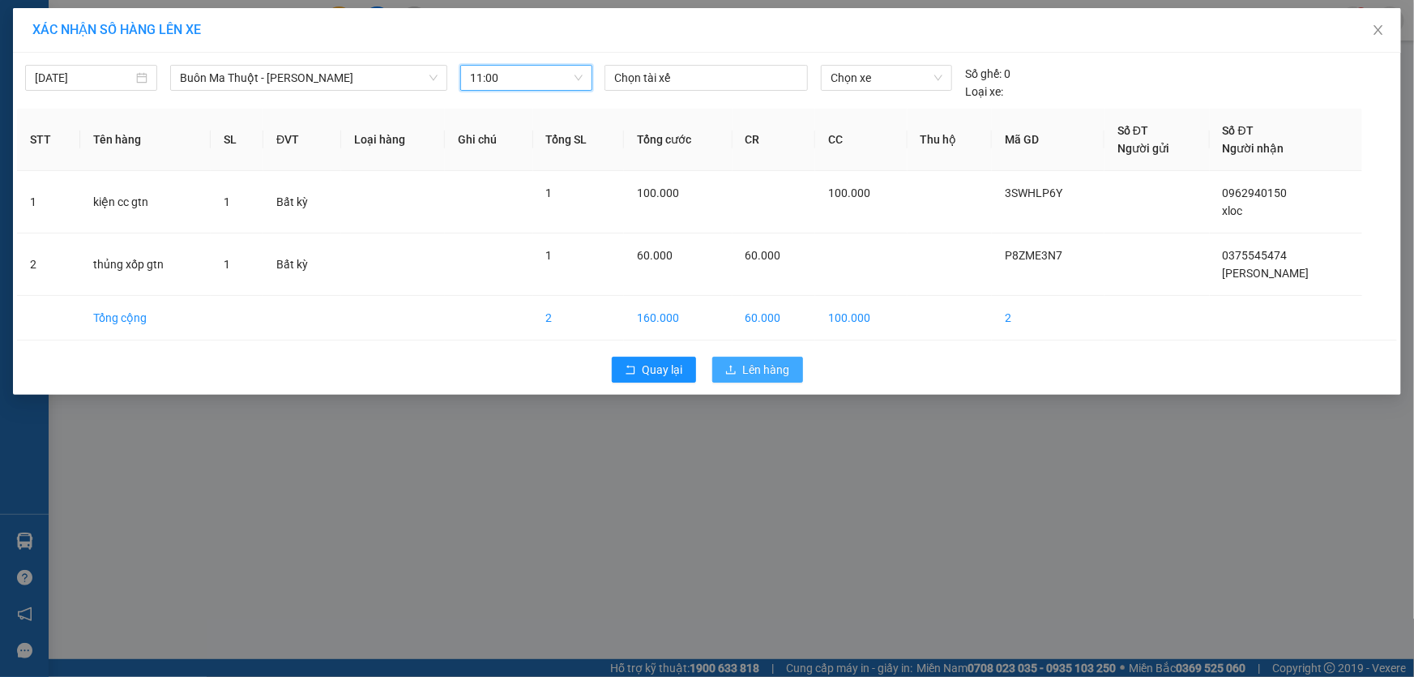
drag, startPoint x: 751, startPoint y: 364, endPoint x: 674, endPoint y: 389, distance: 81.0
click at [749, 364] on span "Lên hàng" at bounding box center [766, 370] width 47 height 18
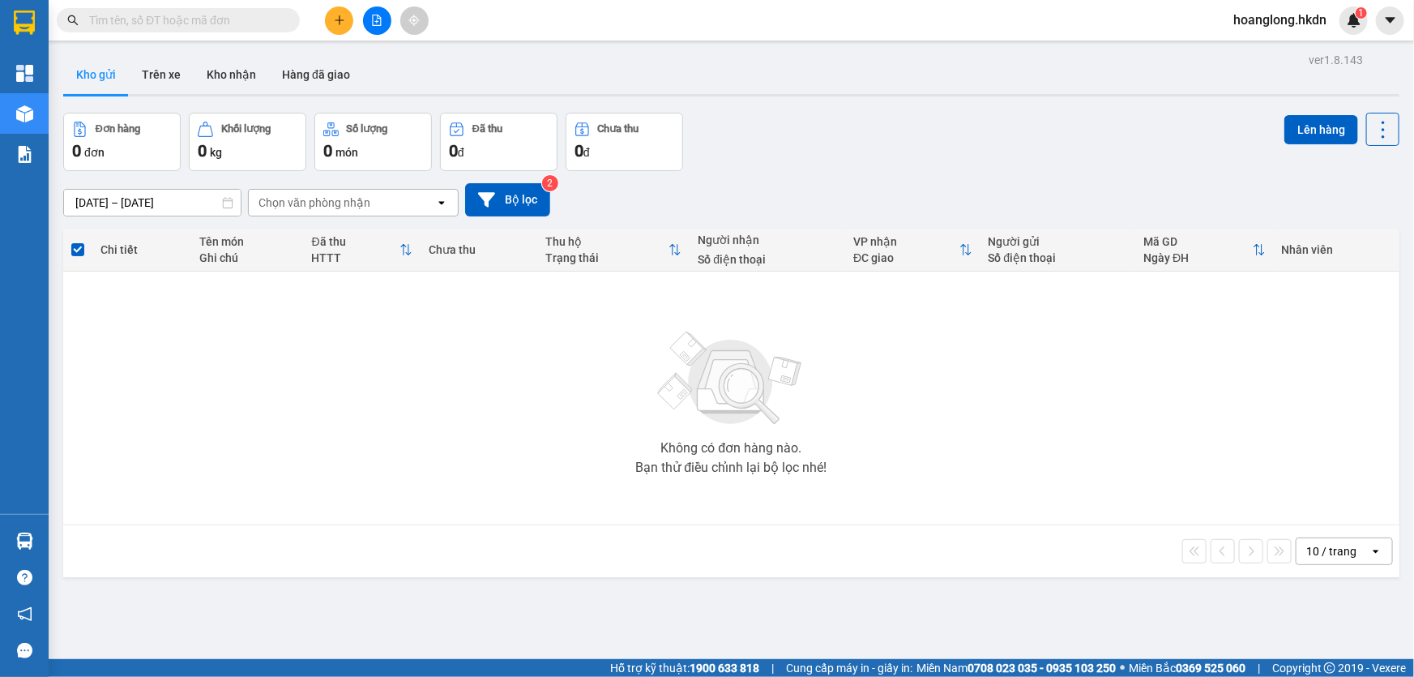
click at [347, 19] on button at bounding box center [339, 20] width 28 height 28
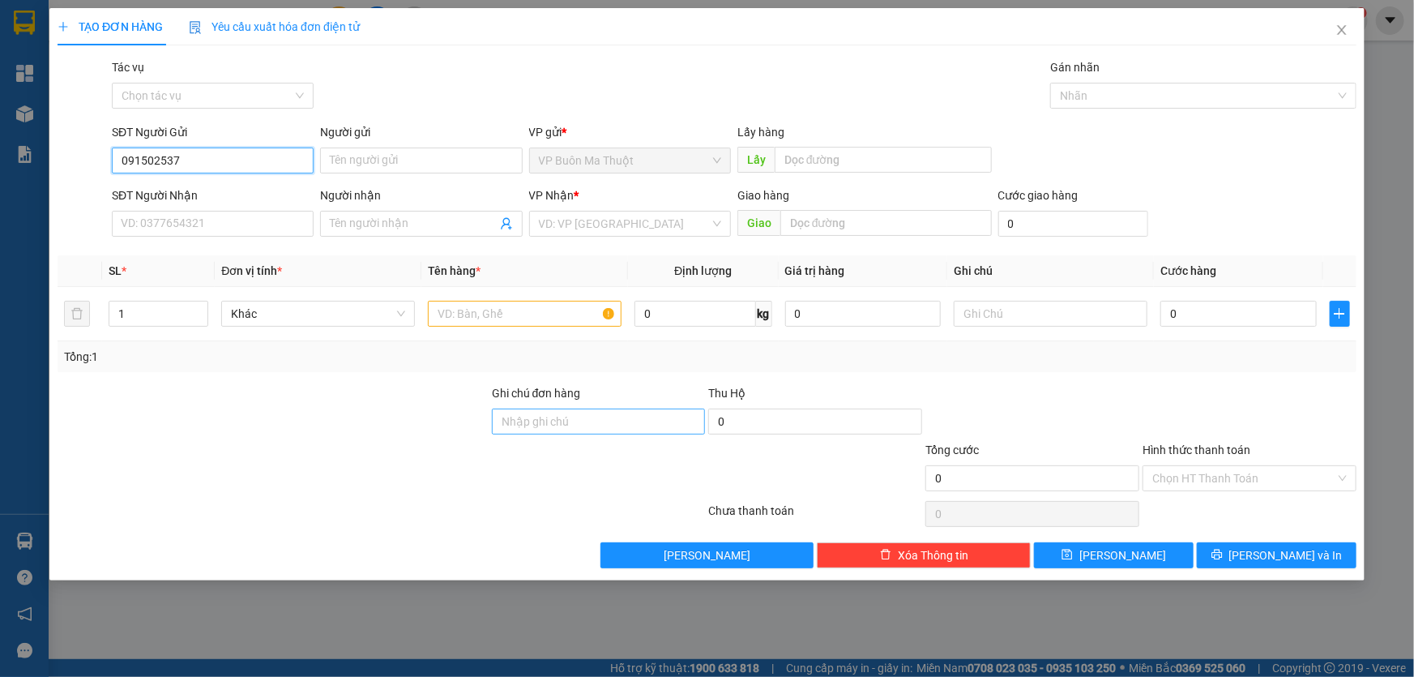
type input "0915025379"
click at [191, 221] on input "SĐT Người Nhận" at bounding box center [213, 224] width 202 height 26
paste input "0915025379"
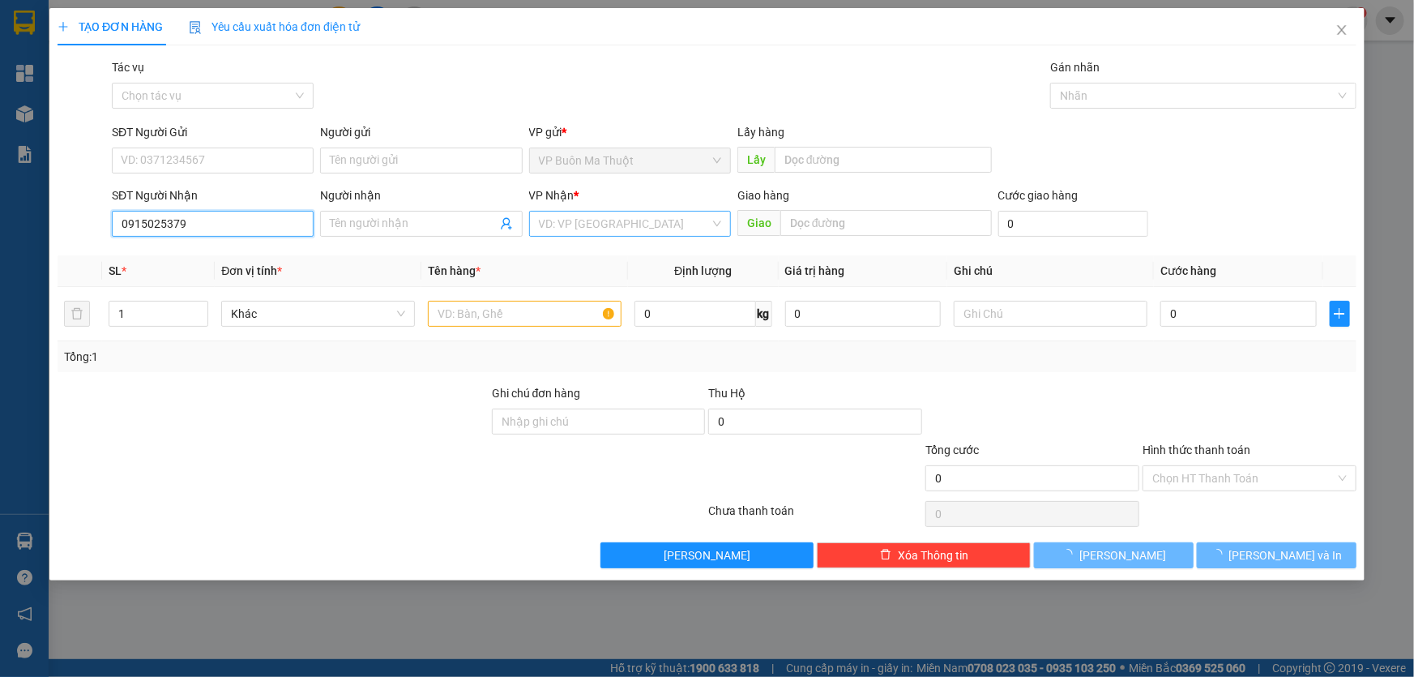
type input "0915025379"
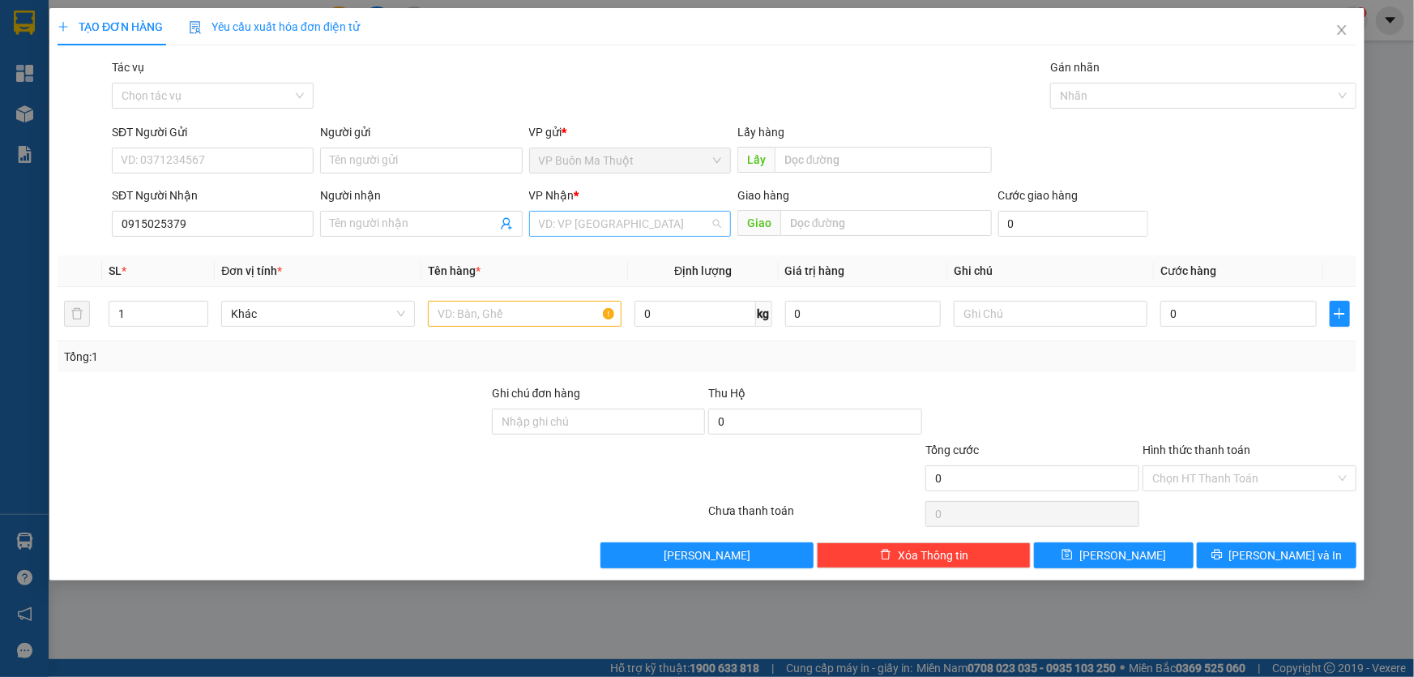
click at [660, 230] on input "search" at bounding box center [624, 223] width 171 height 24
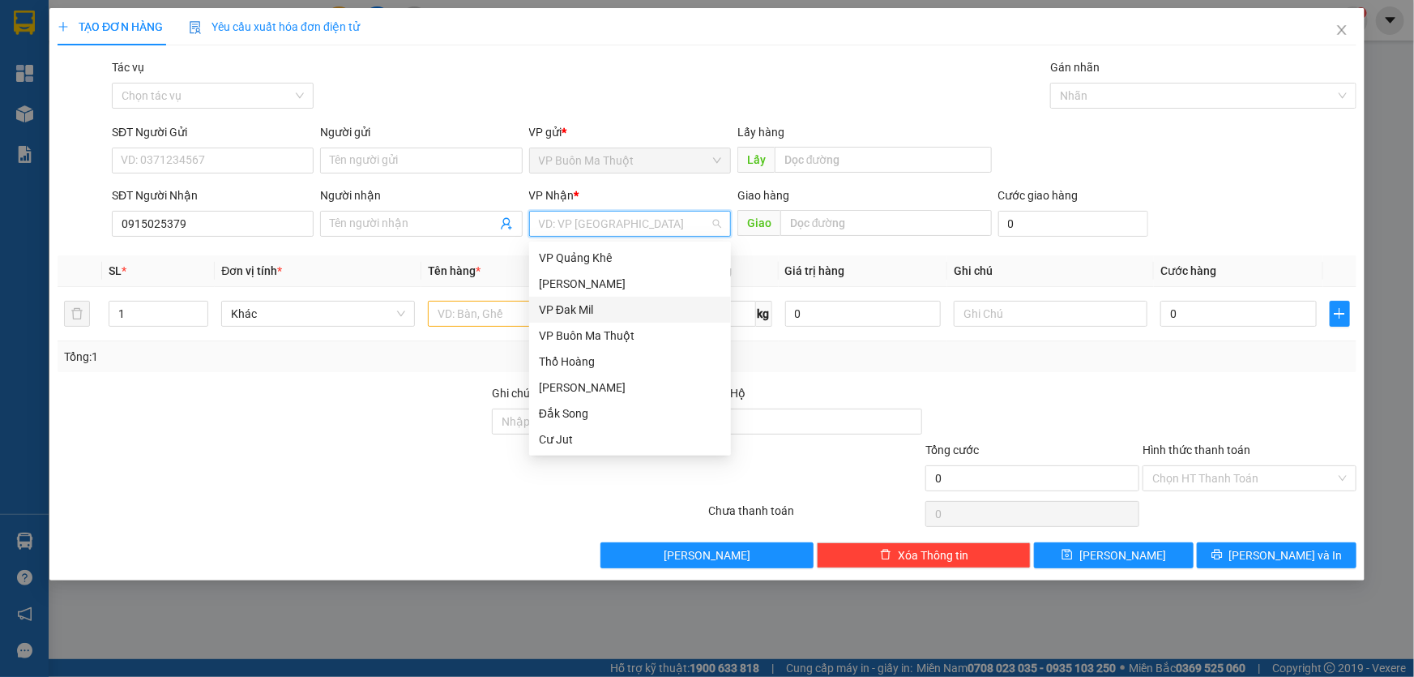
click at [579, 308] on div "VP Đak Mil" at bounding box center [630, 310] width 182 height 18
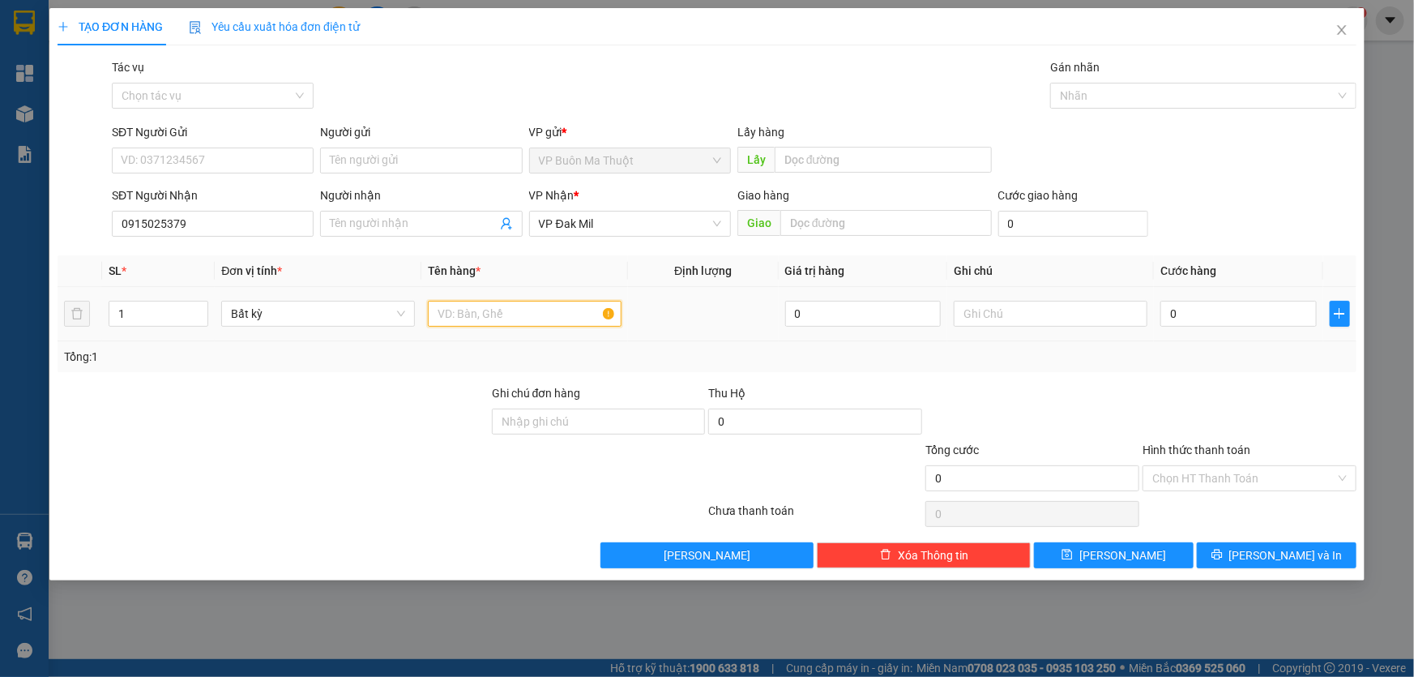
click at [519, 311] on input "text" at bounding box center [525, 314] width 194 height 26
type input "hộp"
click at [1193, 310] on input "0" at bounding box center [1238, 314] width 156 height 26
type input "3"
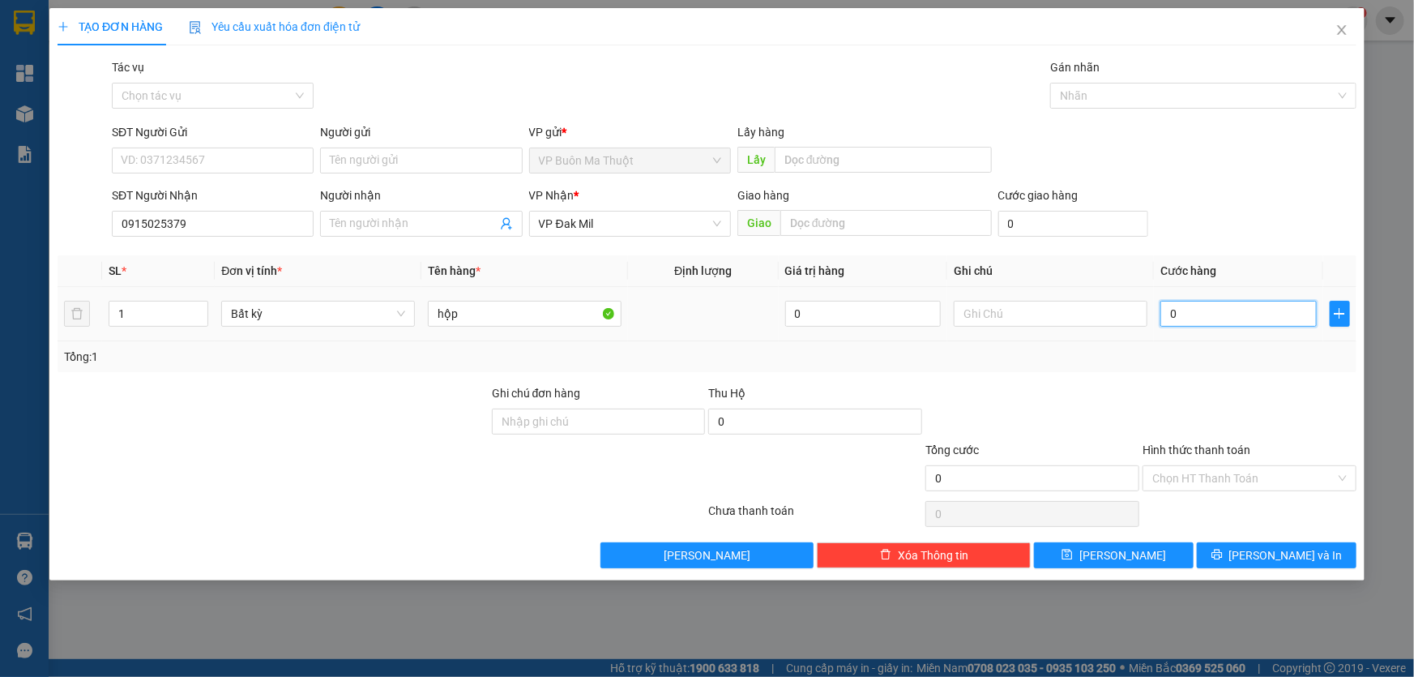
type input "3"
type input "30"
type input "300"
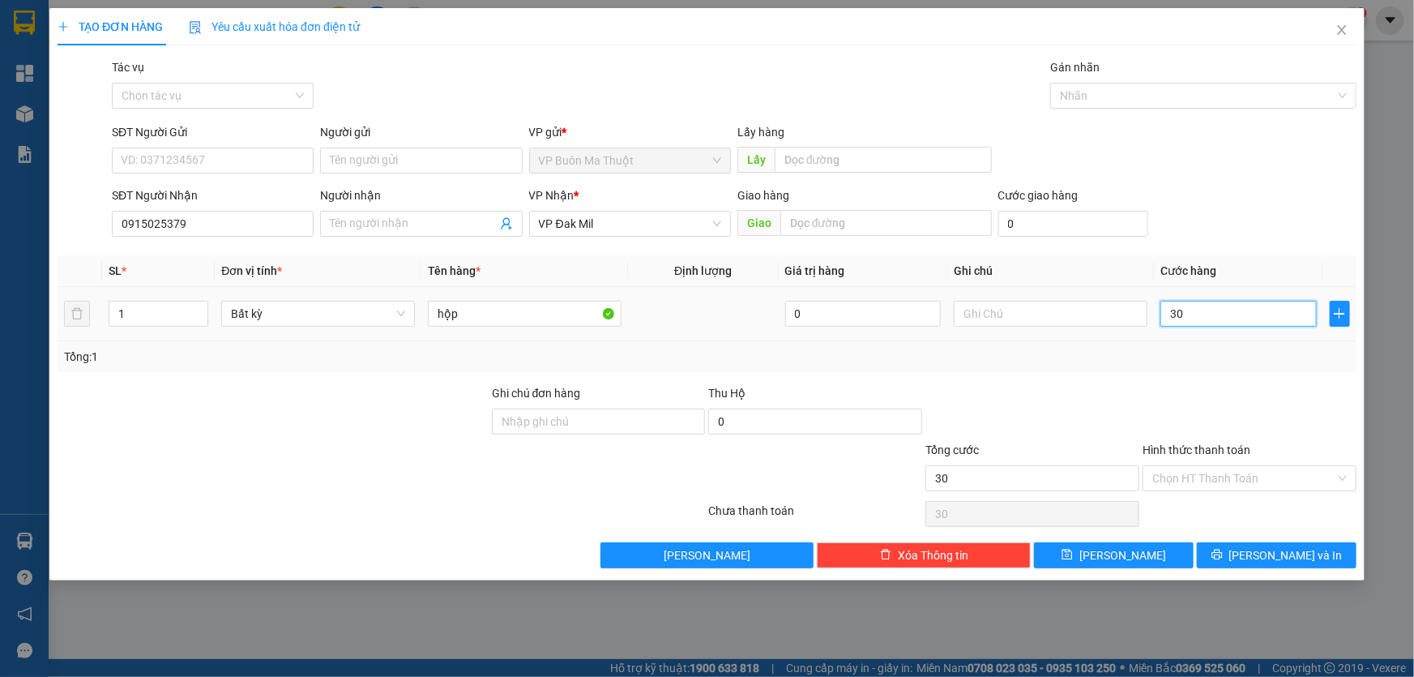
type input "300"
type input "3.000"
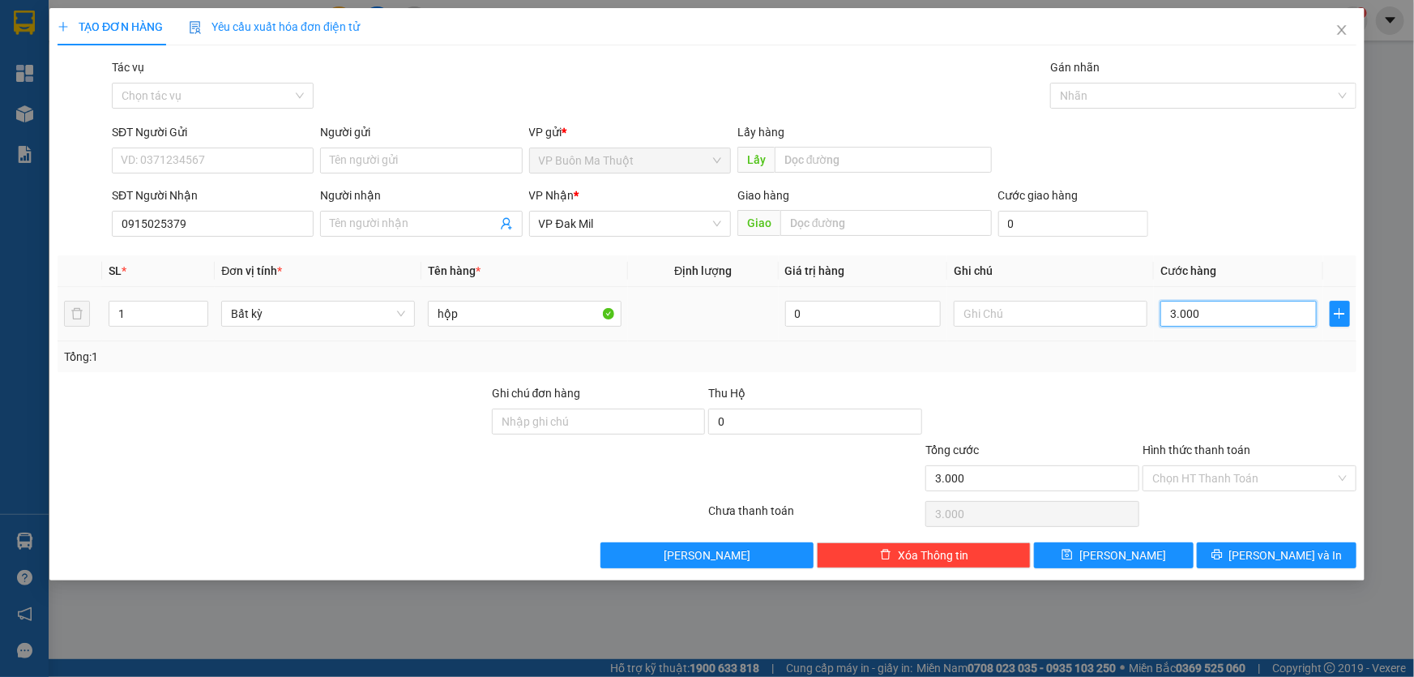
type input "30.000"
click at [1096, 548] on button "[PERSON_NAME]" at bounding box center [1114, 555] width 160 height 26
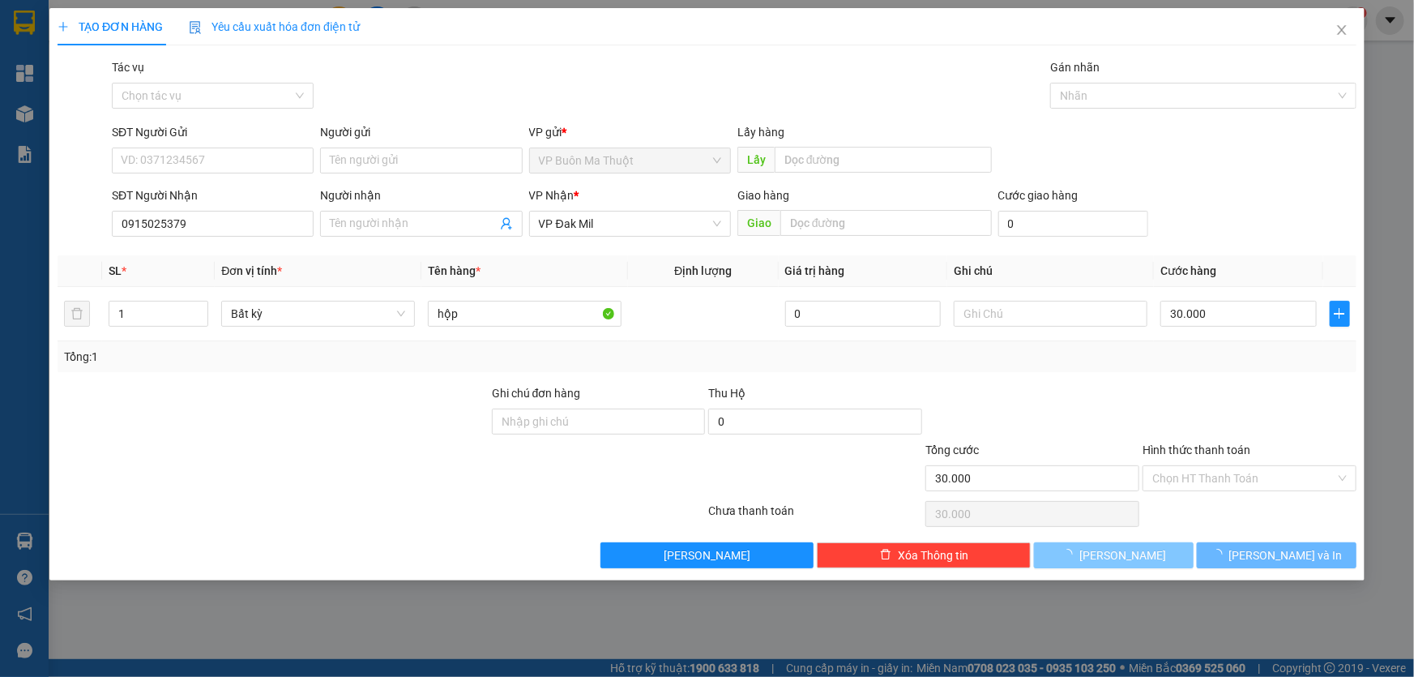
type input "0"
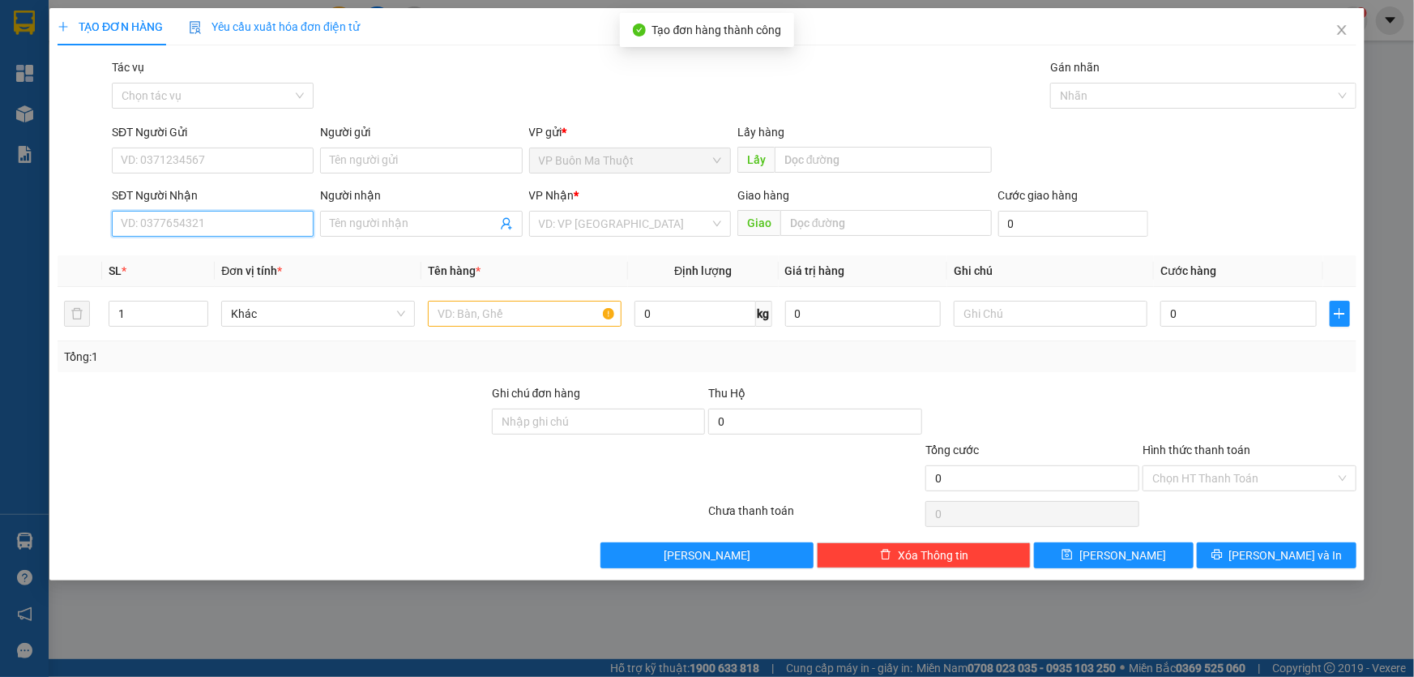
click at [147, 224] on input "SĐT Người Nhận" at bounding box center [213, 224] width 202 height 26
type input "0824424848"
click at [190, 267] on div "0824424848 - nk nhân đức" at bounding box center [213, 258] width 202 height 26
type input "nk nhân đức"
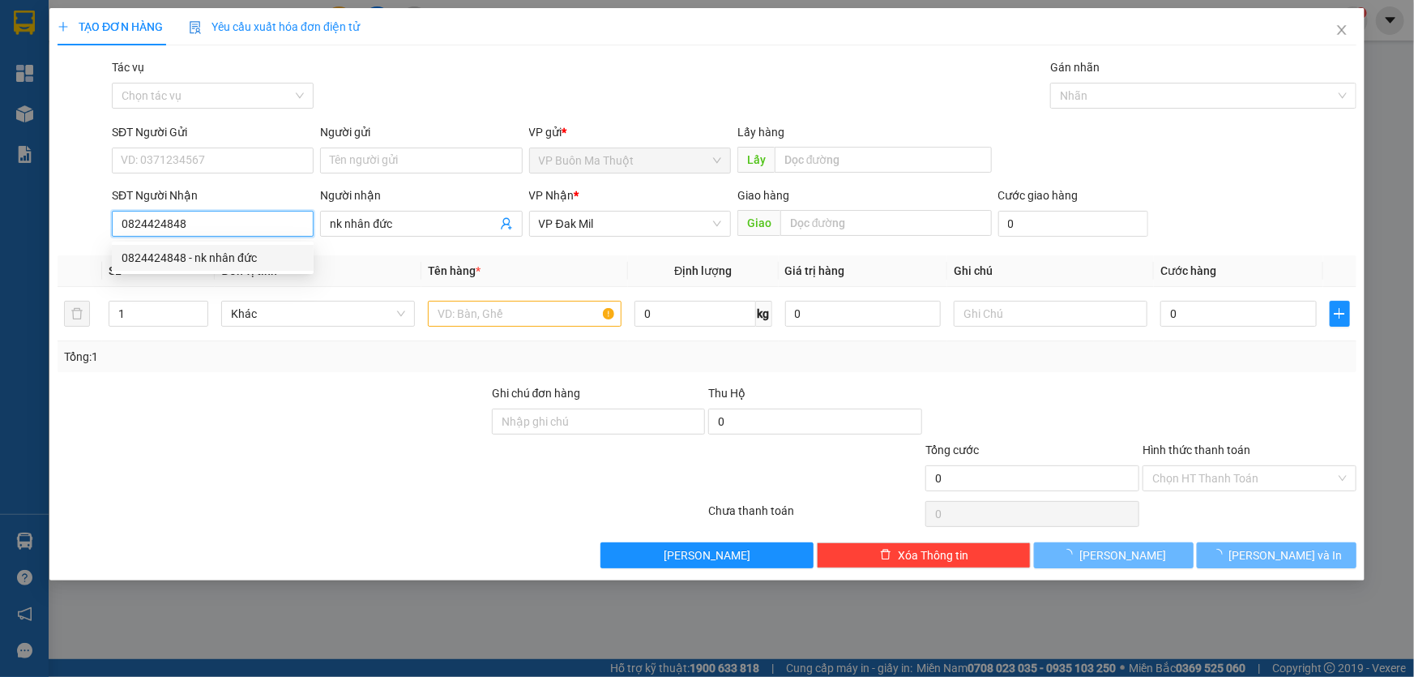
type input "30.000"
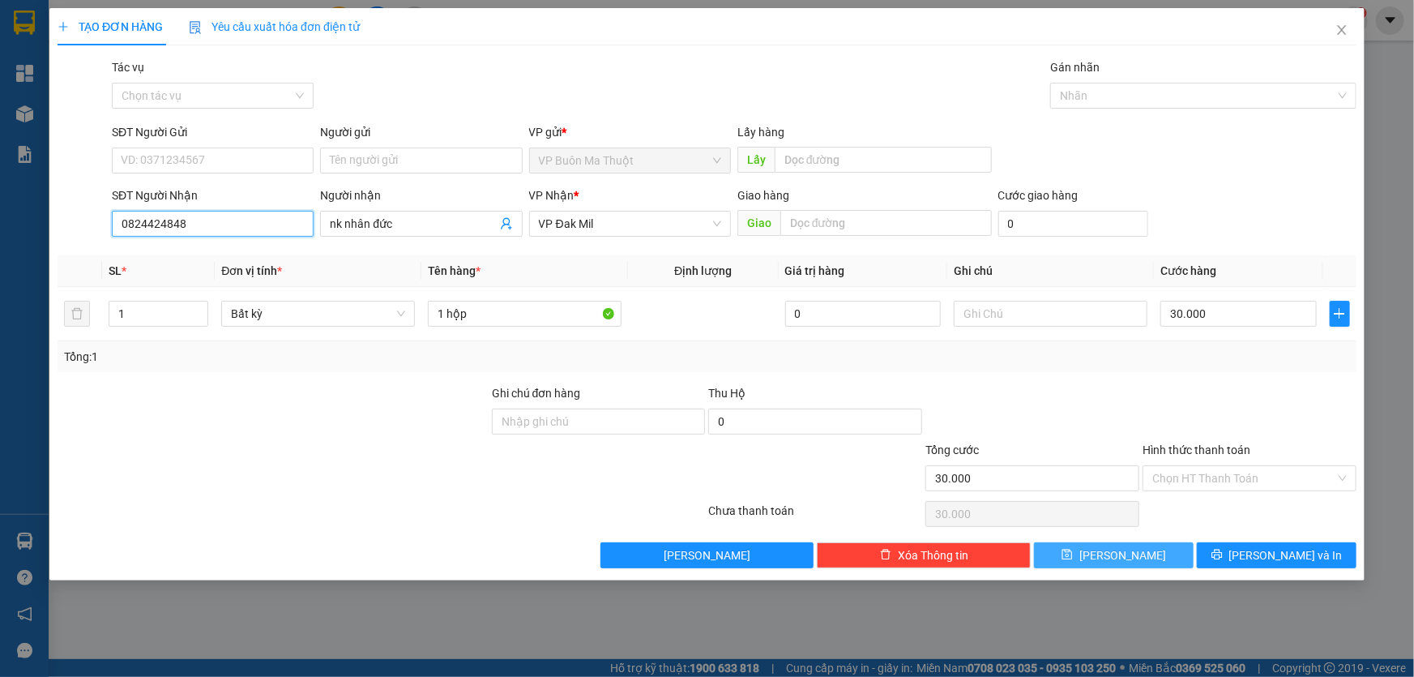
type input "0824424848"
click at [1070, 549] on button "[PERSON_NAME]" at bounding box center [1114, 555] width 160 height 26
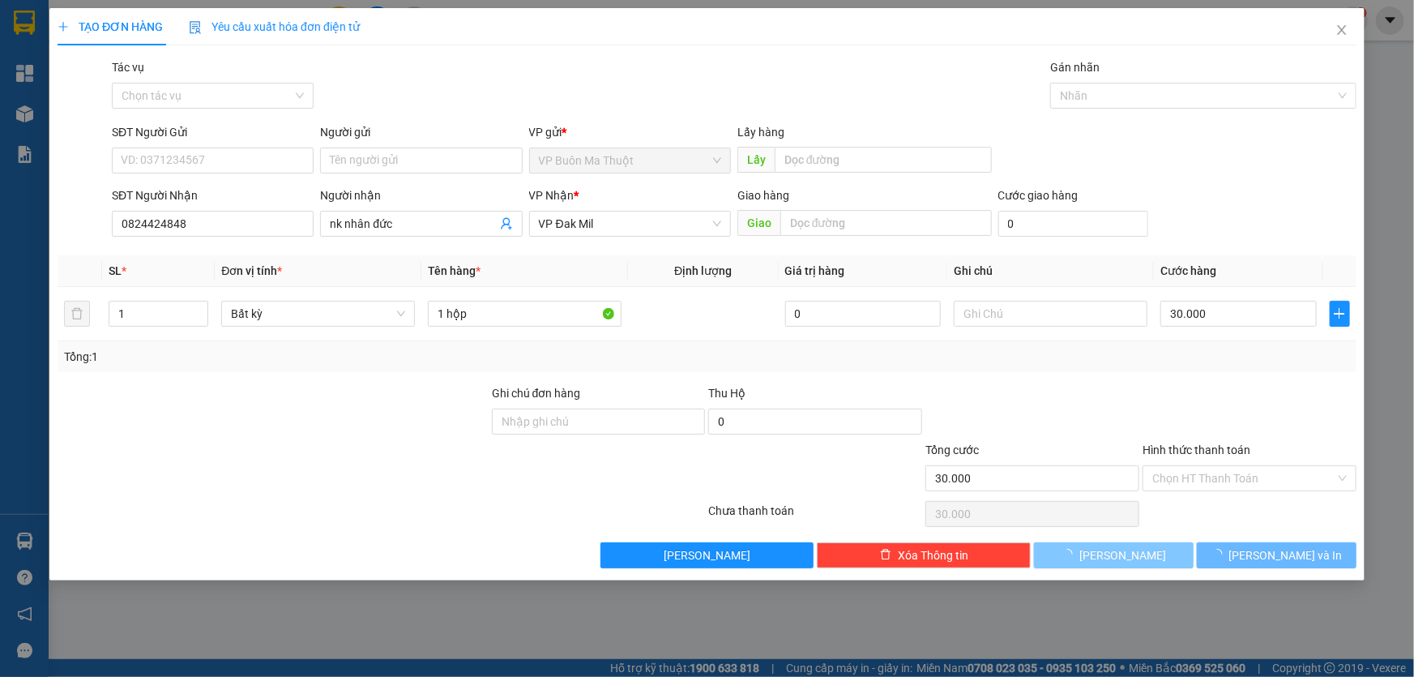
type input "0"
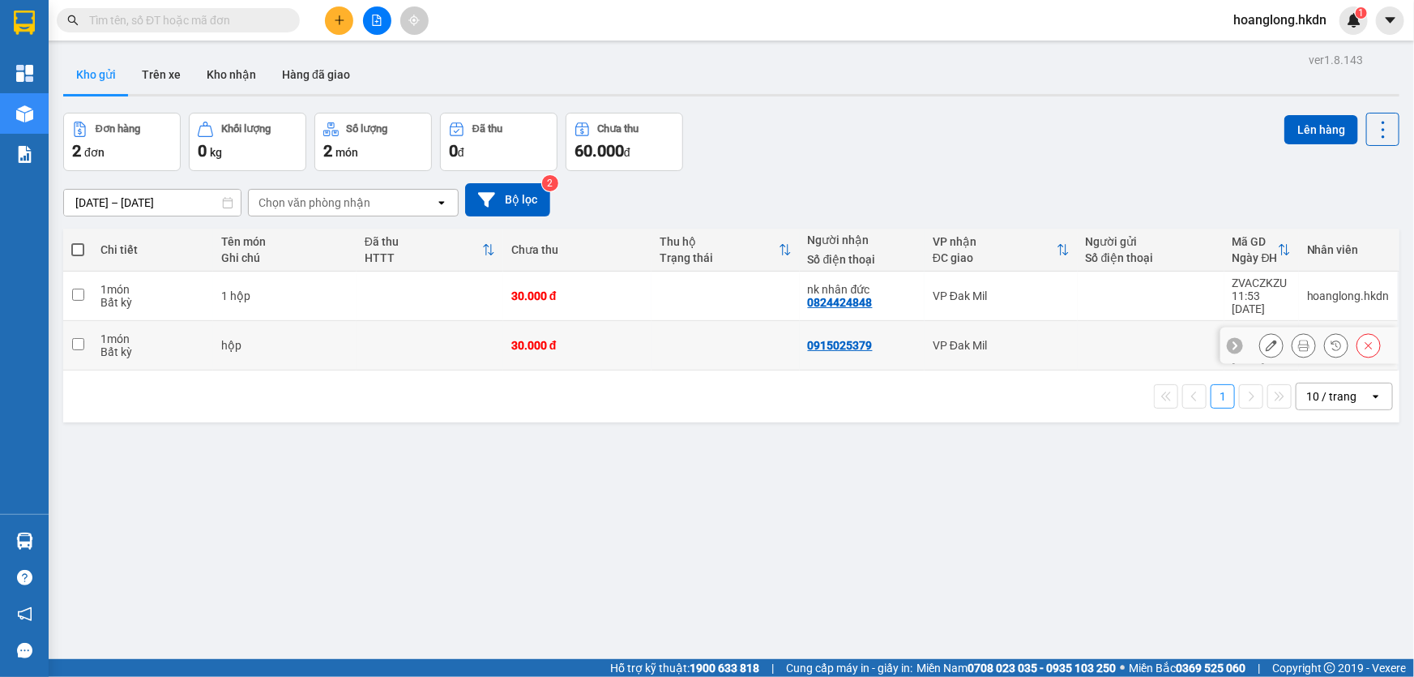
click at [746, 334] on td at bounding box center [725, 345] width 148 height 49
checkbox input "true"
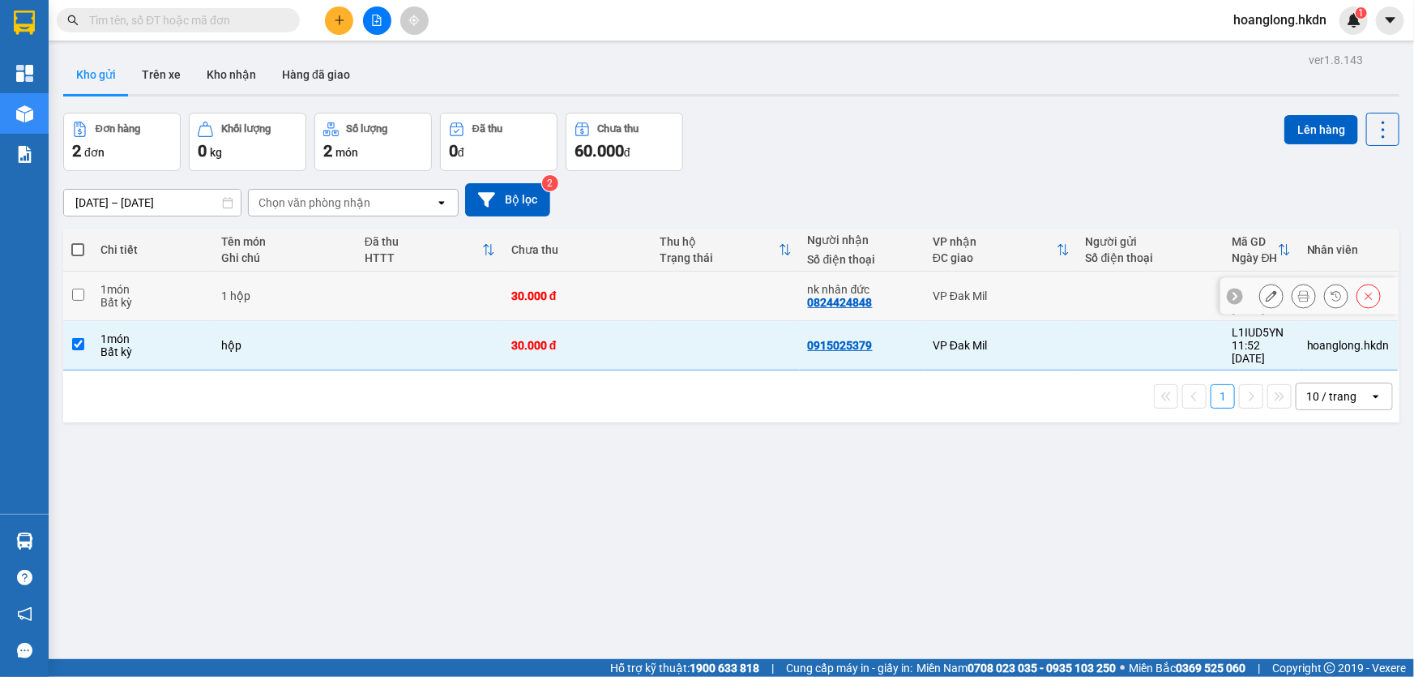
click at [742, 286] on td at bounding box center [725, 295] width 148 height 49
checkbox input "true"
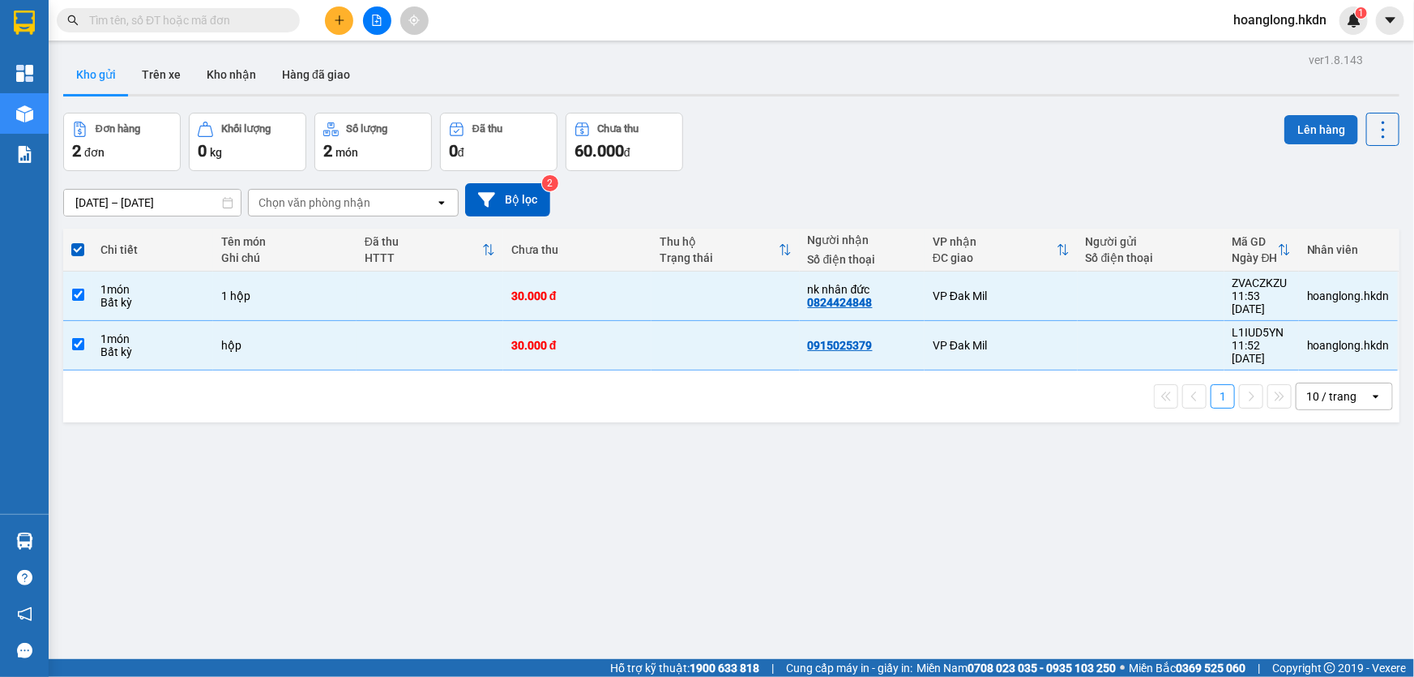
click at [1331, 116] on button "Lên hàng" at bounding box center [1321, 129] width 74 height 29
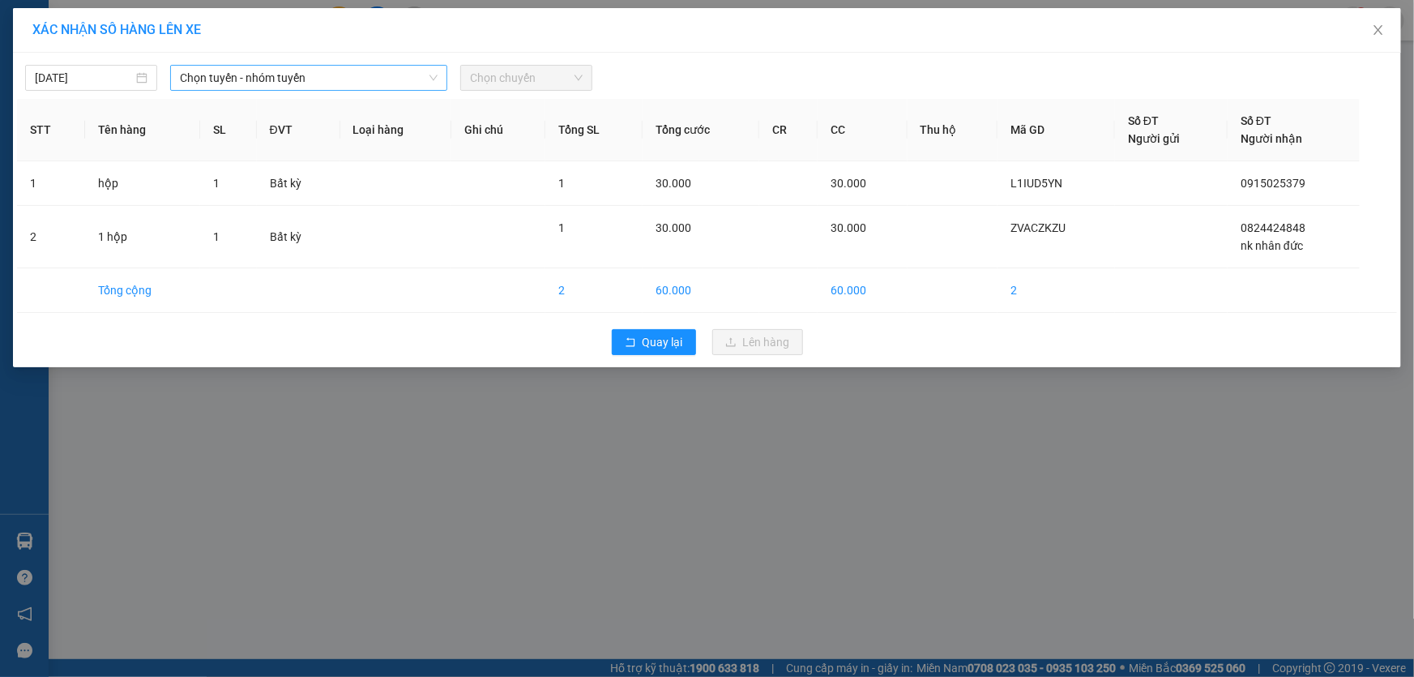
drag, startPoint x: 369, startPoint y: 95, endPoint x: 361, endPoint y: 81, distance: 16.4
click at [365, 92] on div "[DATE] Chọn tuyến - nhóm tuyến Chọn chuyến STT Tên hàng SL ĐVT Loại hàng Ghi ch…" at bounding box center [707, 210] width 1388 height 314
click at [359, 81] on span "Chọn tuyến - nhóm tuyến" at bounding box center [309, 78] width 258 height 24
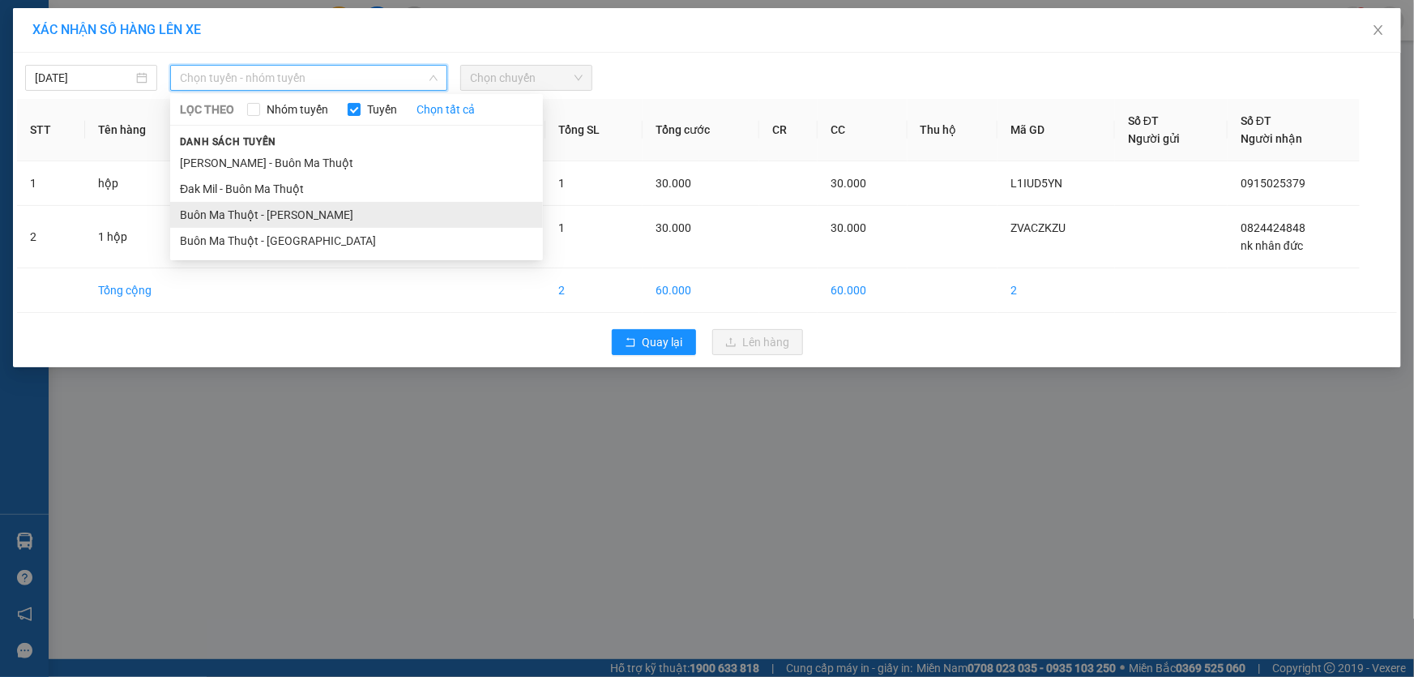
click at [327, 208] on li "Buôn Ma Thuột - [PERSON_NAME]" at bounding box center [356, 215] width 373 height 26
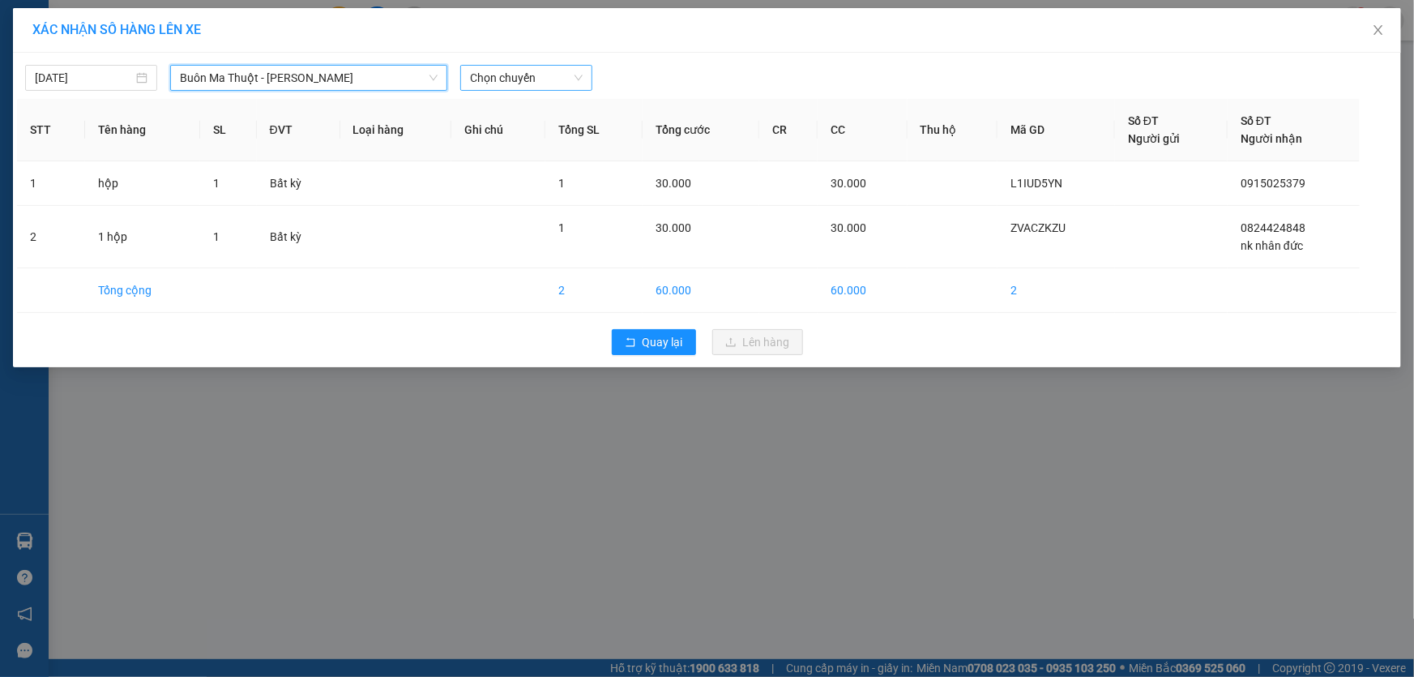
click at [504, 79] on span "Chọn chuyến" at bounding box center [526, 78] width 113 height 24
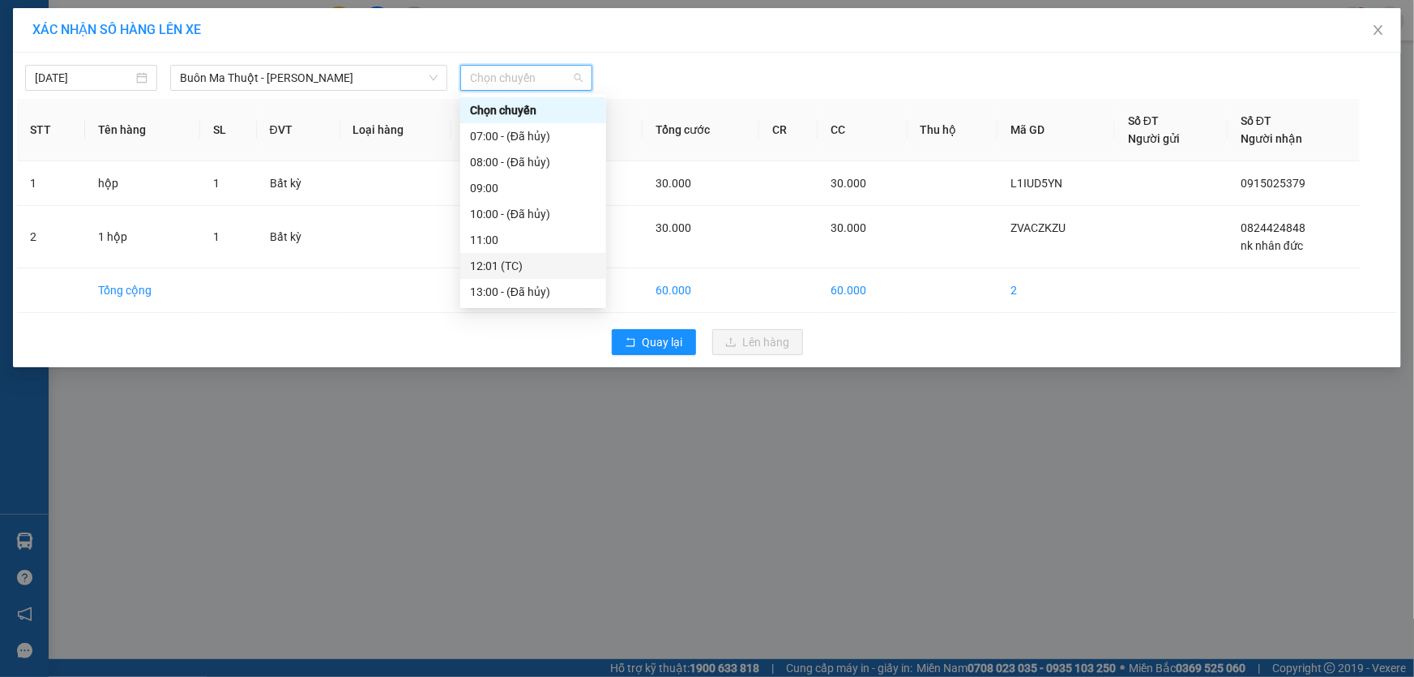
click at [516, 267] on div "12:01 (TC)" at bounding box center [533, 266] width 126 height 18
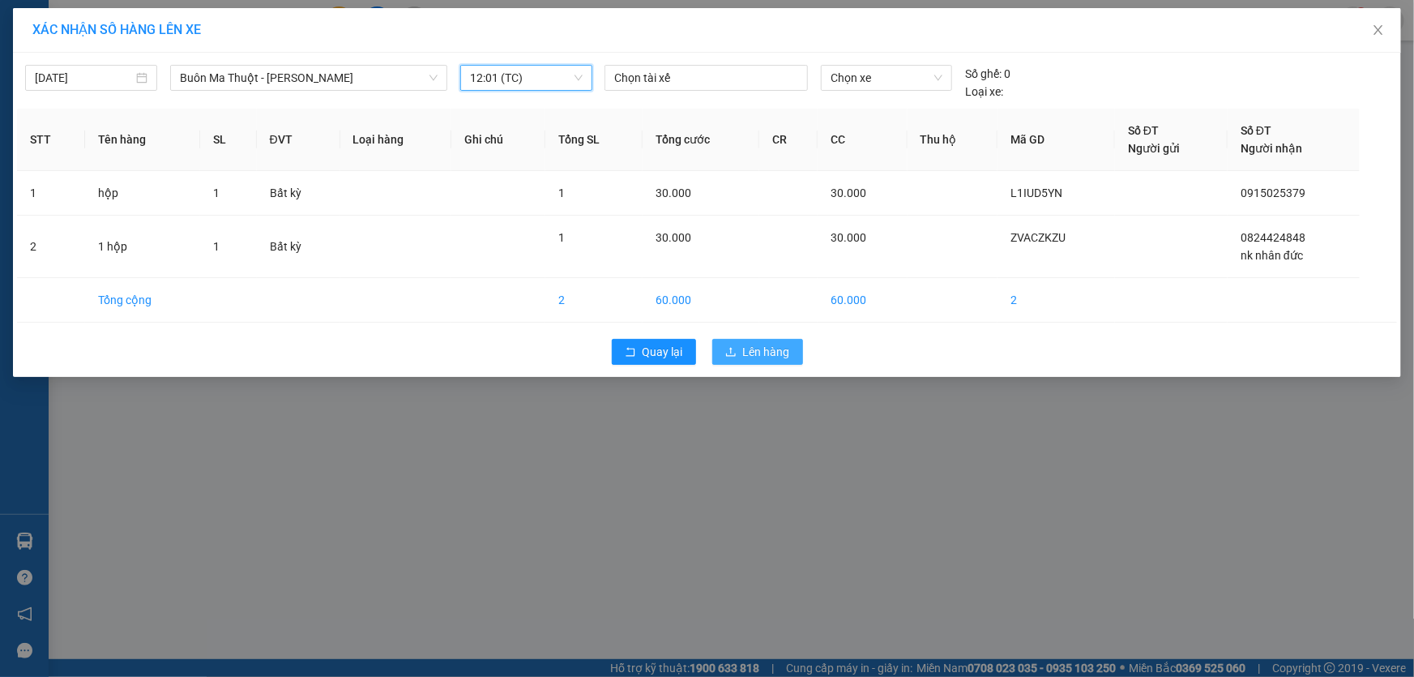
click at [747, 352] on span "Lên hàng" at bounding box center [766, 352] width 47 height 18
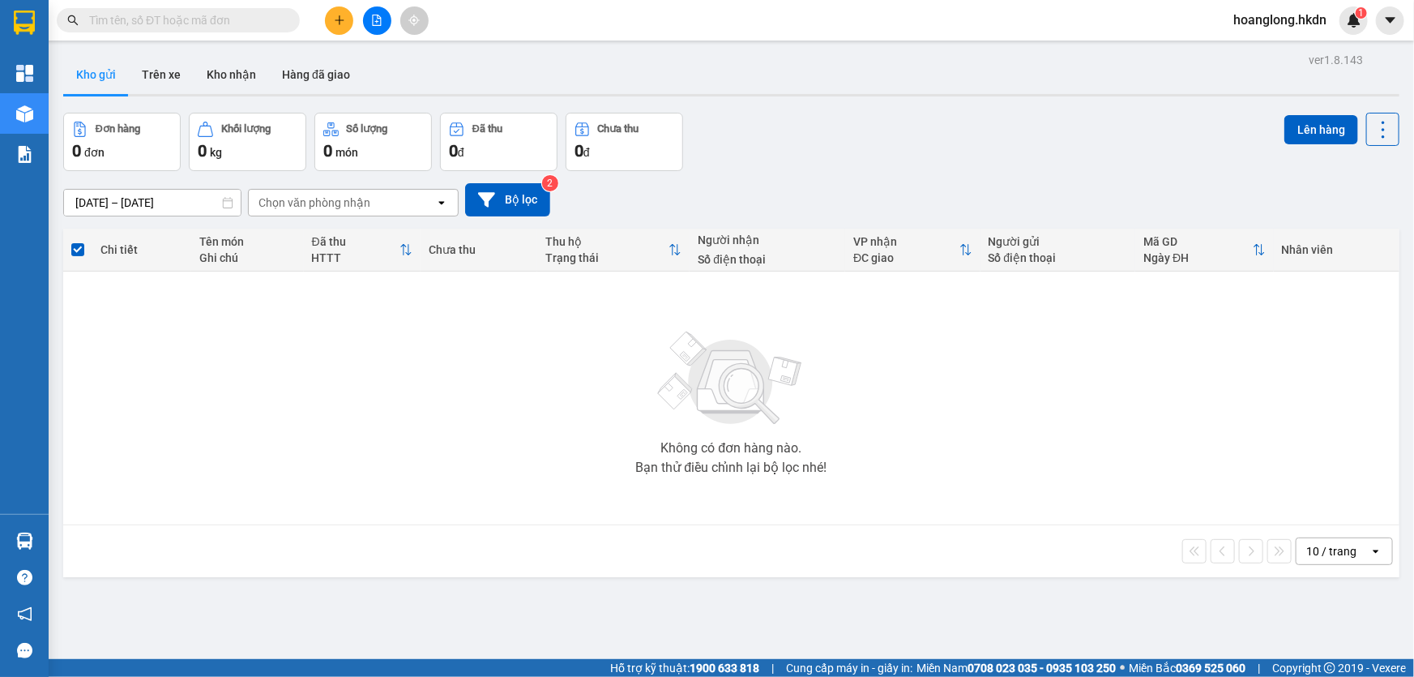
click at [344, 27] on button at bounding box center [339, 20] width 28 height 28
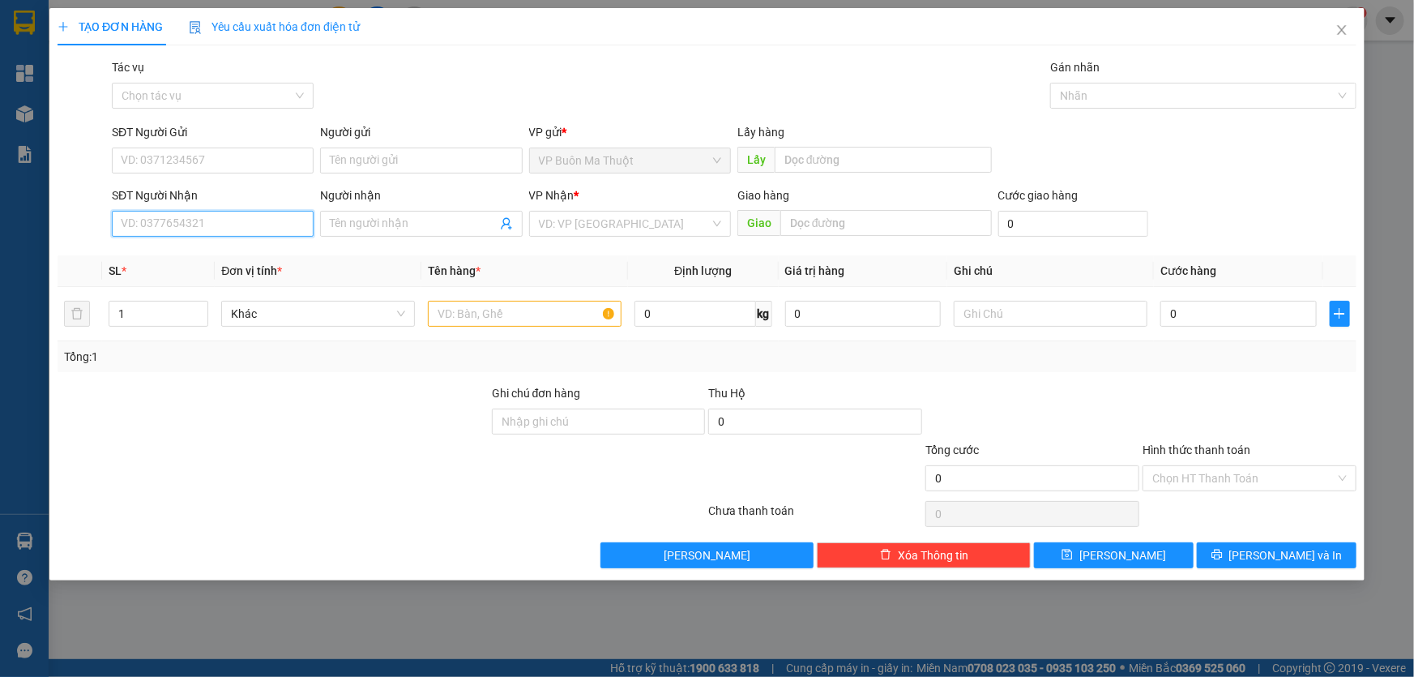
click at [295, 237] on input "SĐT Người Nhận" at bounding box center [213, 224] width 202 height 26
type input "0376768342"
click at [228, 254] on div "0376768342 - anh nhật" at bounding box center [213, 258] width 182 height 18
type input "anh nhật"
type input "30.000"
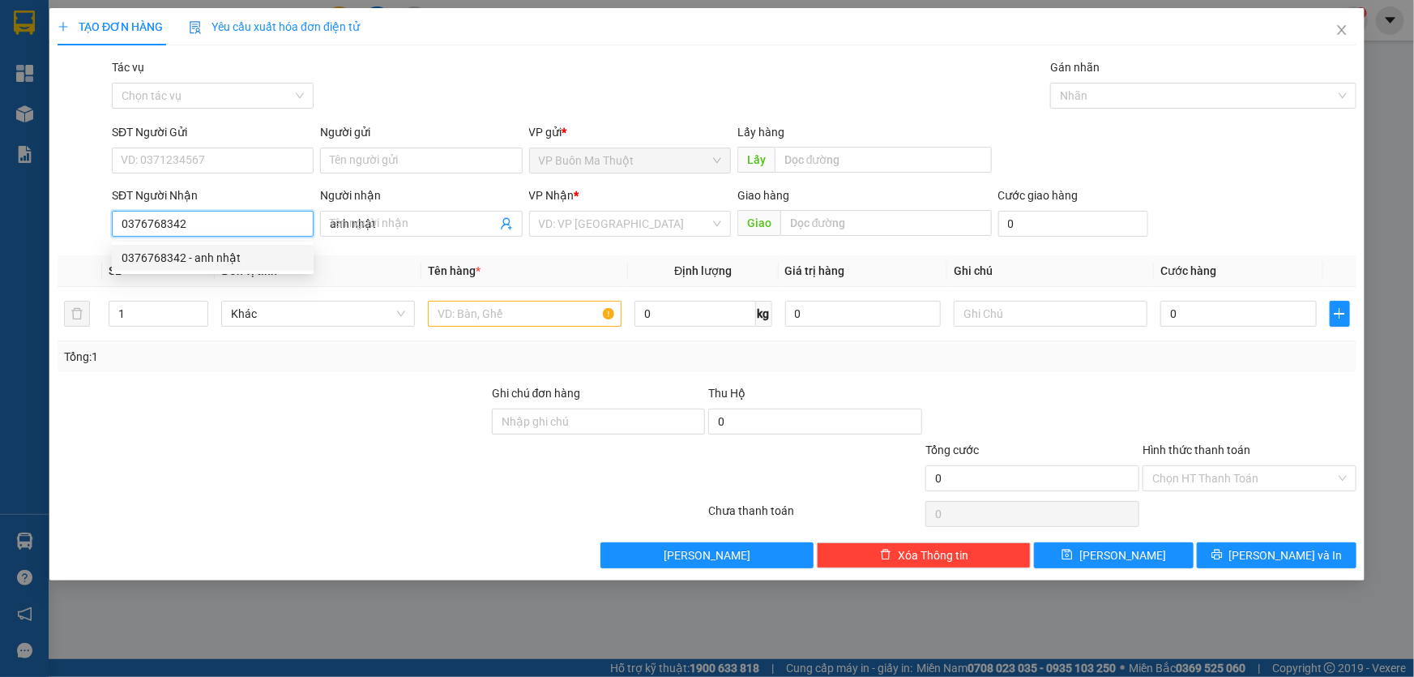
type input "30.000"
type input "0376768342"
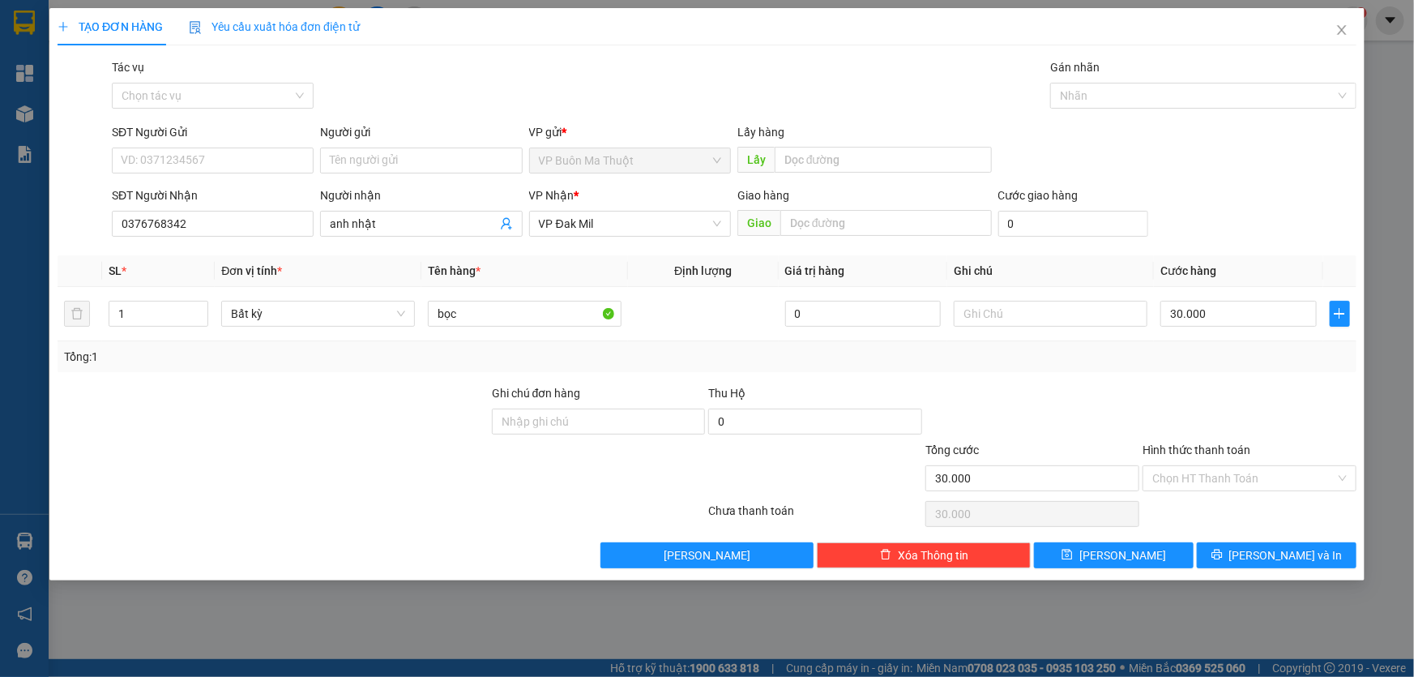
click at [1118, 569] on div "TẠO ĐƠN HÀNG Yêu cầu xuất hóa đơn điện tử Transit Pickup Surcharge Ids Transit …" at bounding box center [706, 294] width 1315 height 572
click at [1117, 568] on button "[PERSON_NAME]" at bounding box center [1114, 555] width 160 height 26
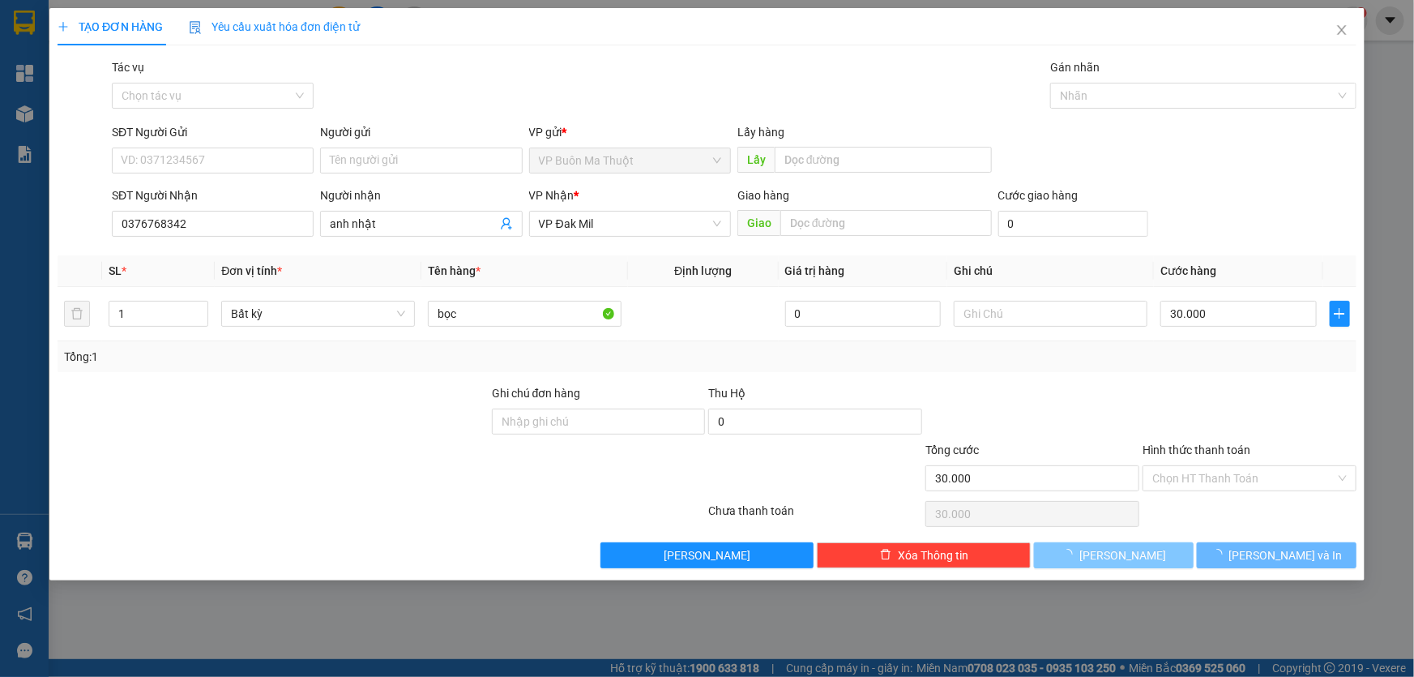
type input "0"
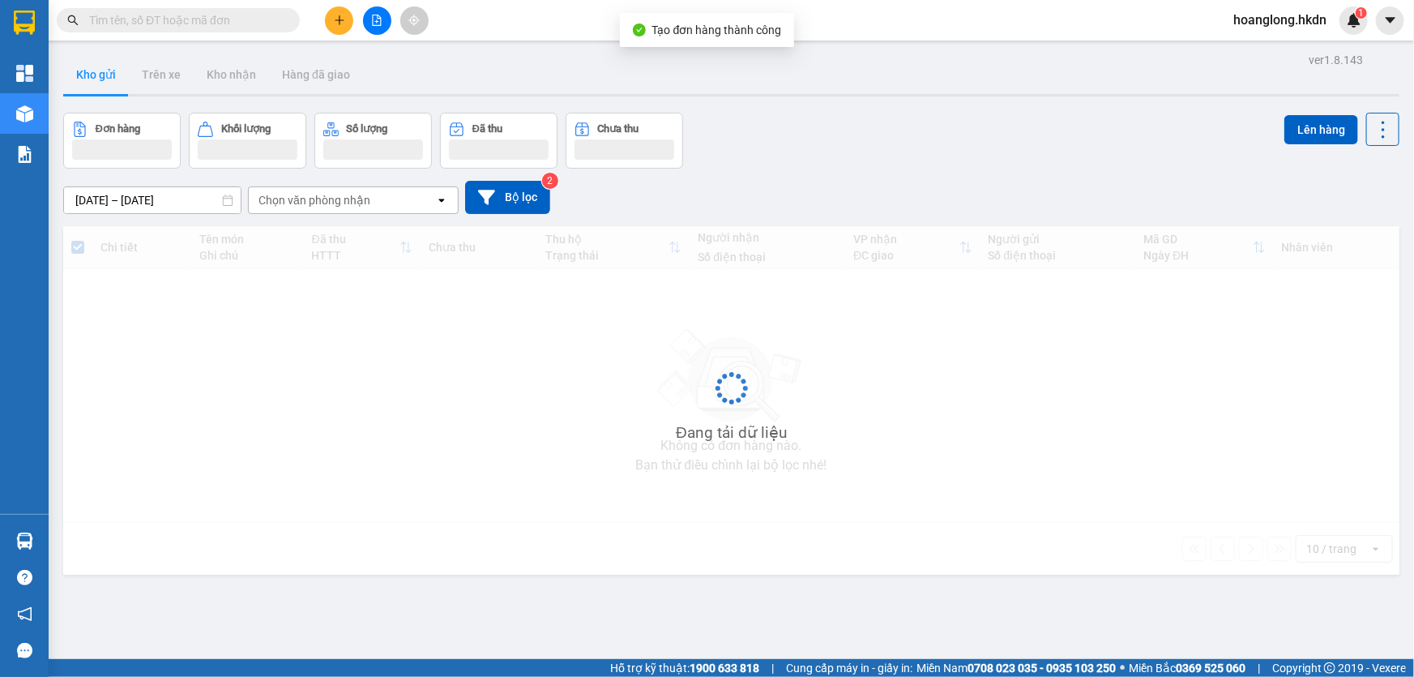
click at [372, 15] on icon "file-add" at bounding box center [376, 20] width 11 height 11
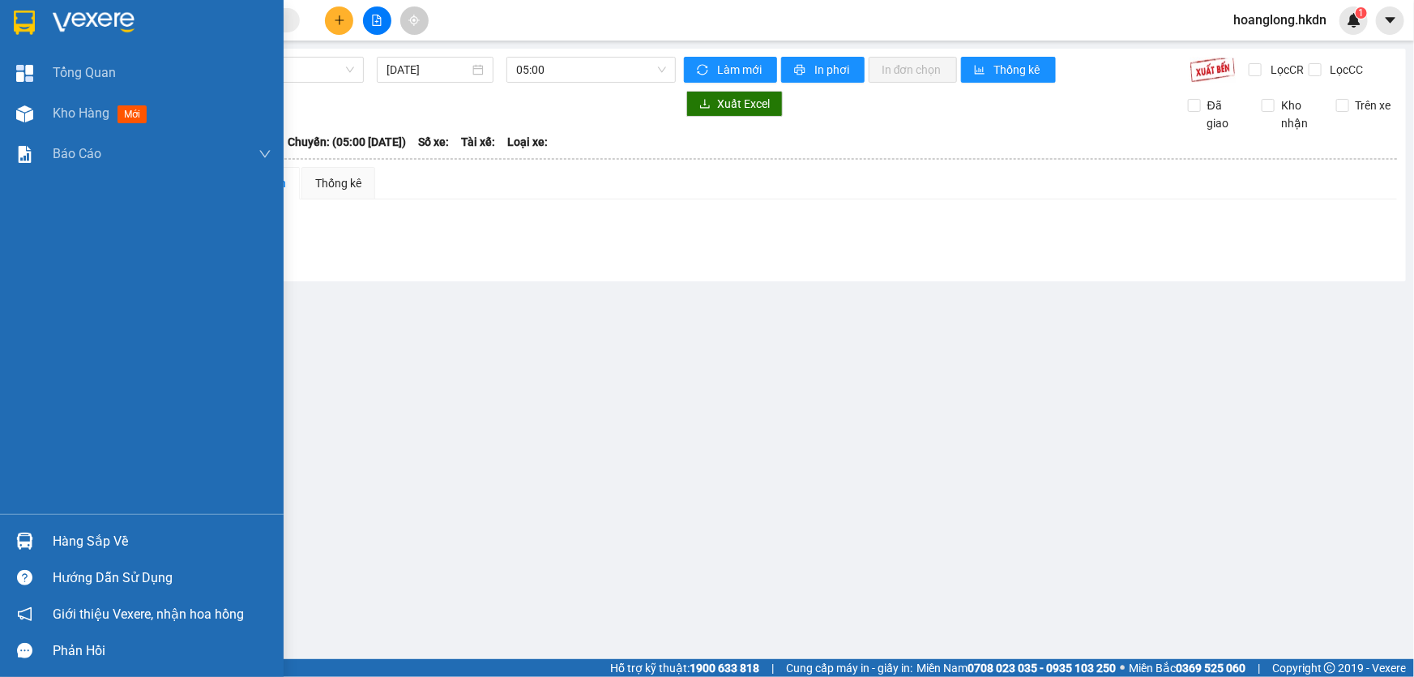
click at [15, 15] on img at bounding box center [24, 23] width 21 height 24
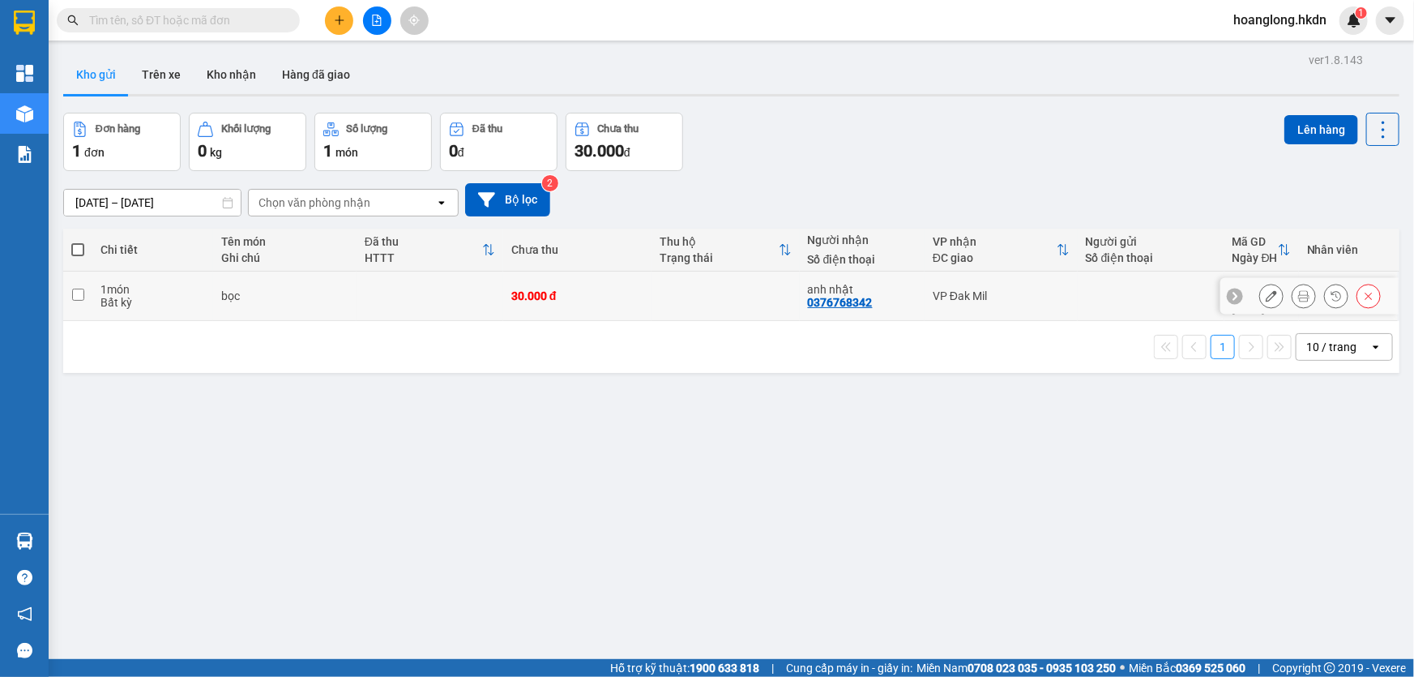
click at [625, 297] on div "30.000 đ" at bounding box center [577, 295] width 132 height 13
checkbox input "true"
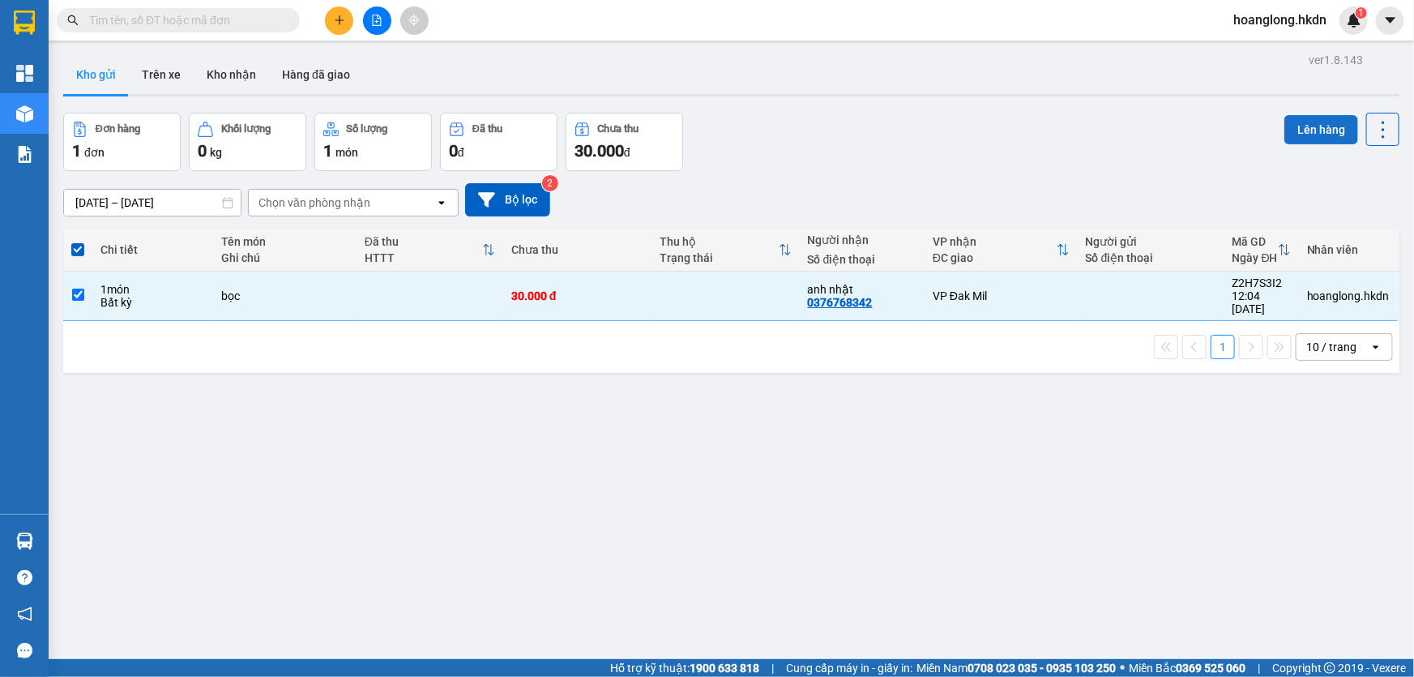
click at [1325, 124] on button "Lên hàng" at bounding box center [1321, 129] width 74 height 29
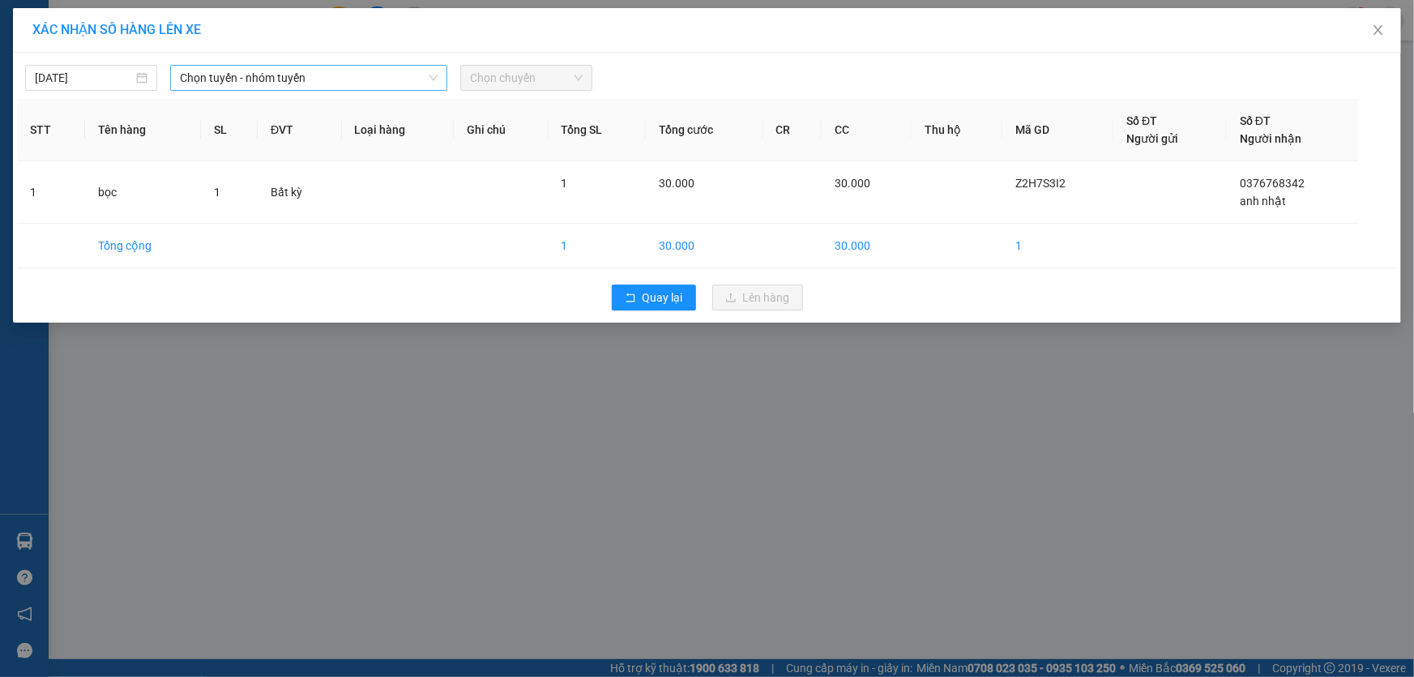
click at [291, 77] on span "Chọn tuyến - nhóm tuyến" at bounding box center [309, 78] width 258 height 24
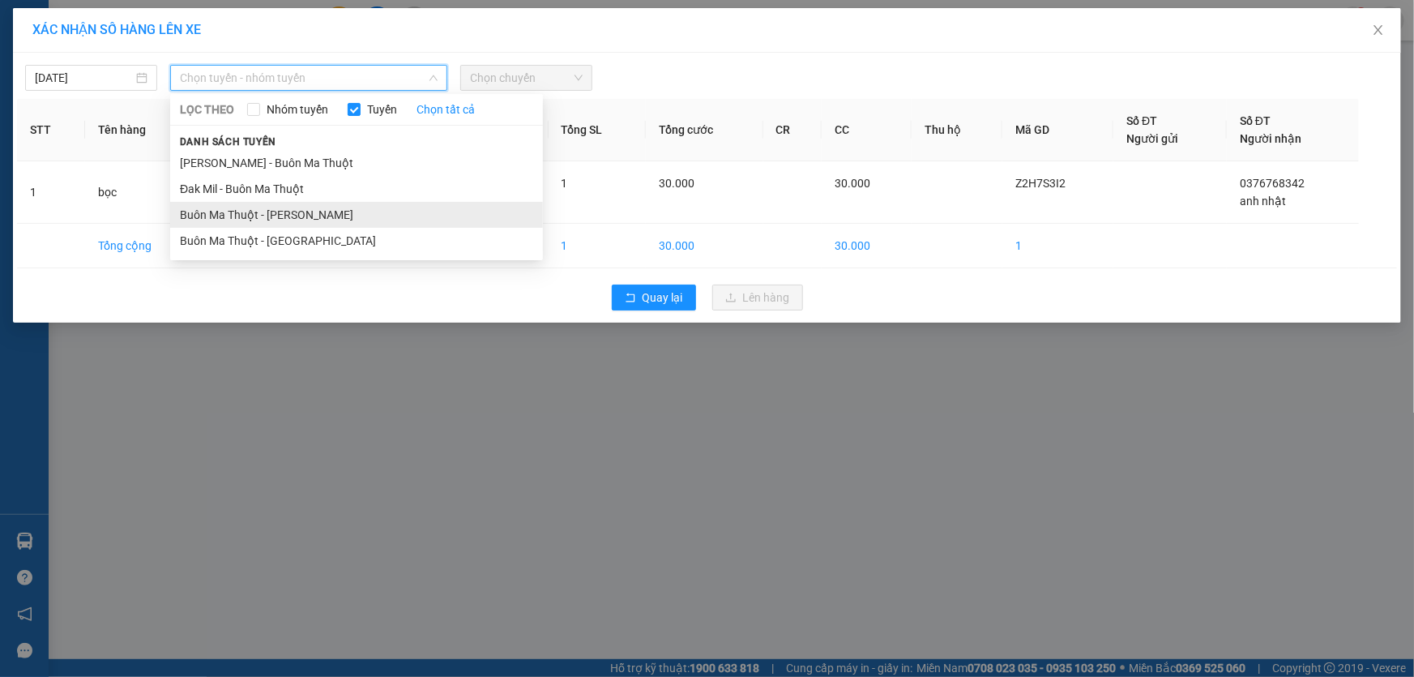
click at [302, 217] on li "Buôn Ma Thuột - [PERSON_NAME]" at bounding box center [356, 215] width 373 height 26
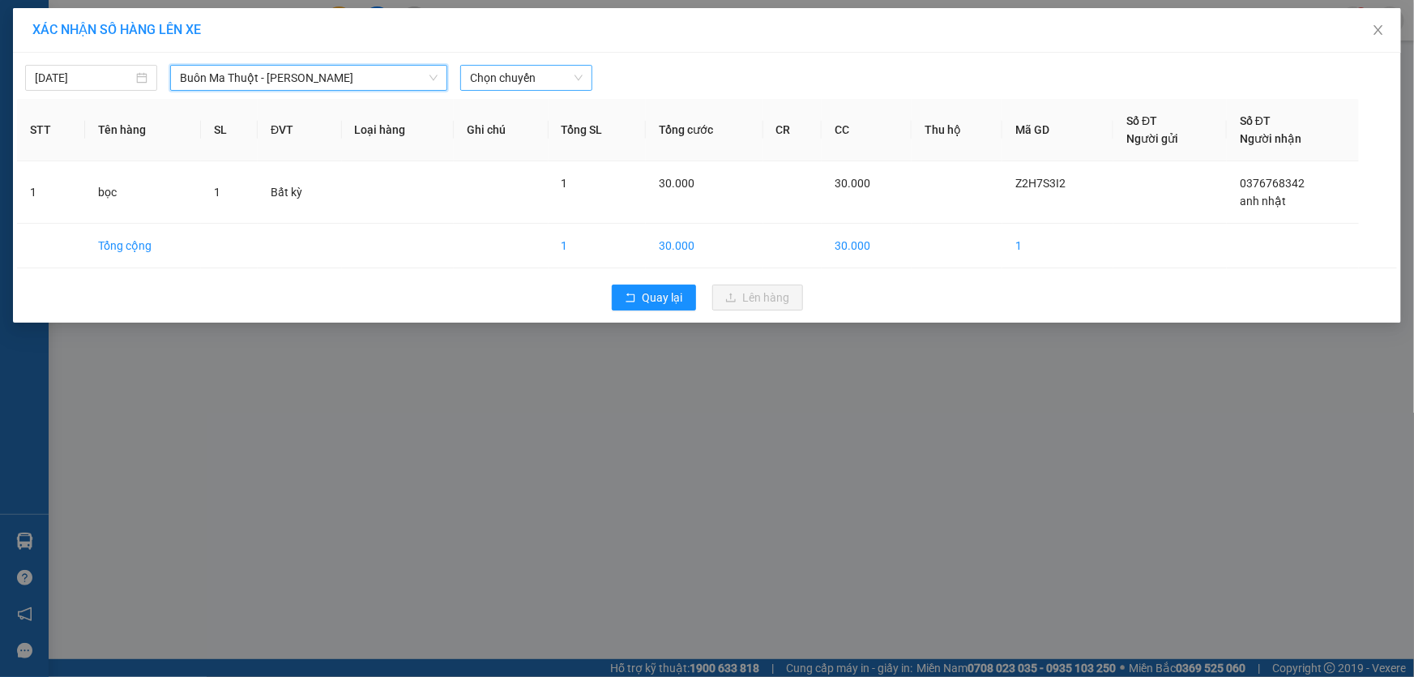
click at [530, 73] on span "Chọn chuyến" at bounding box center [526, 78] width 113 height 24
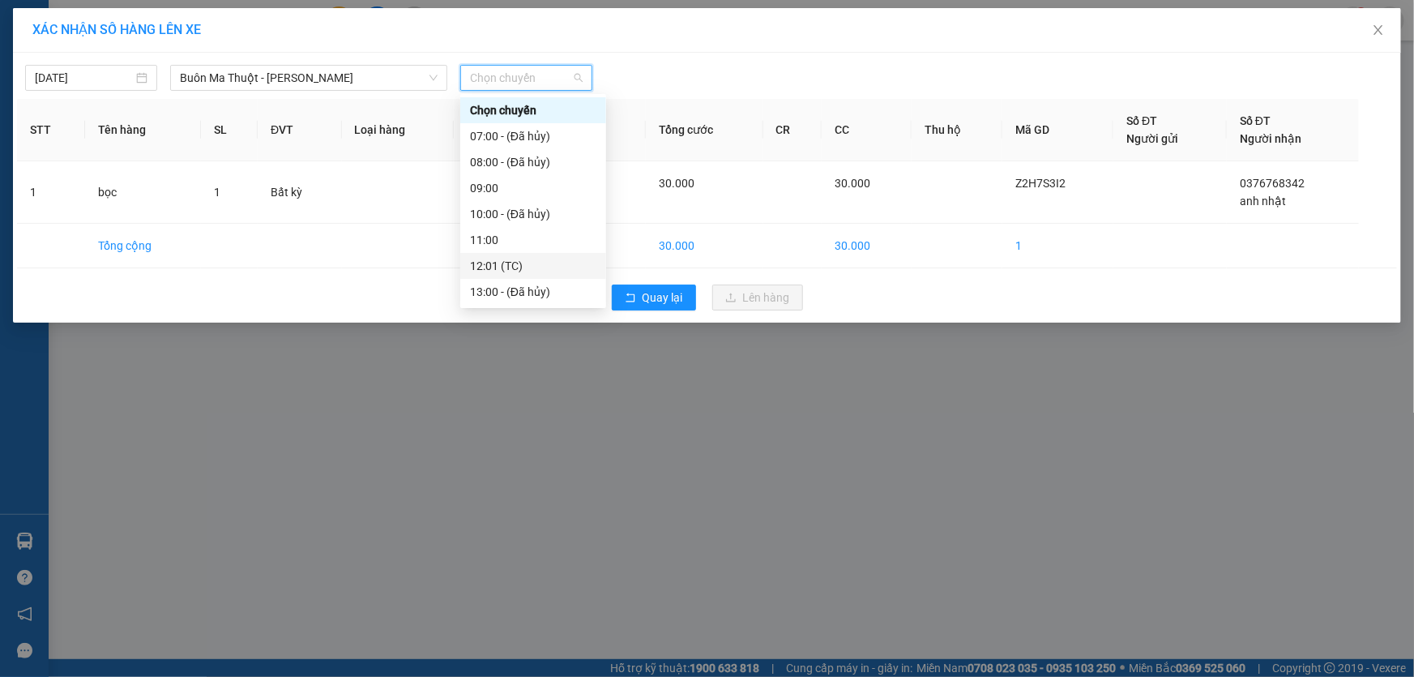
click at [497, 265] on div "12:01 (TC)" at bounding box center [533, 266] width 126 height 18
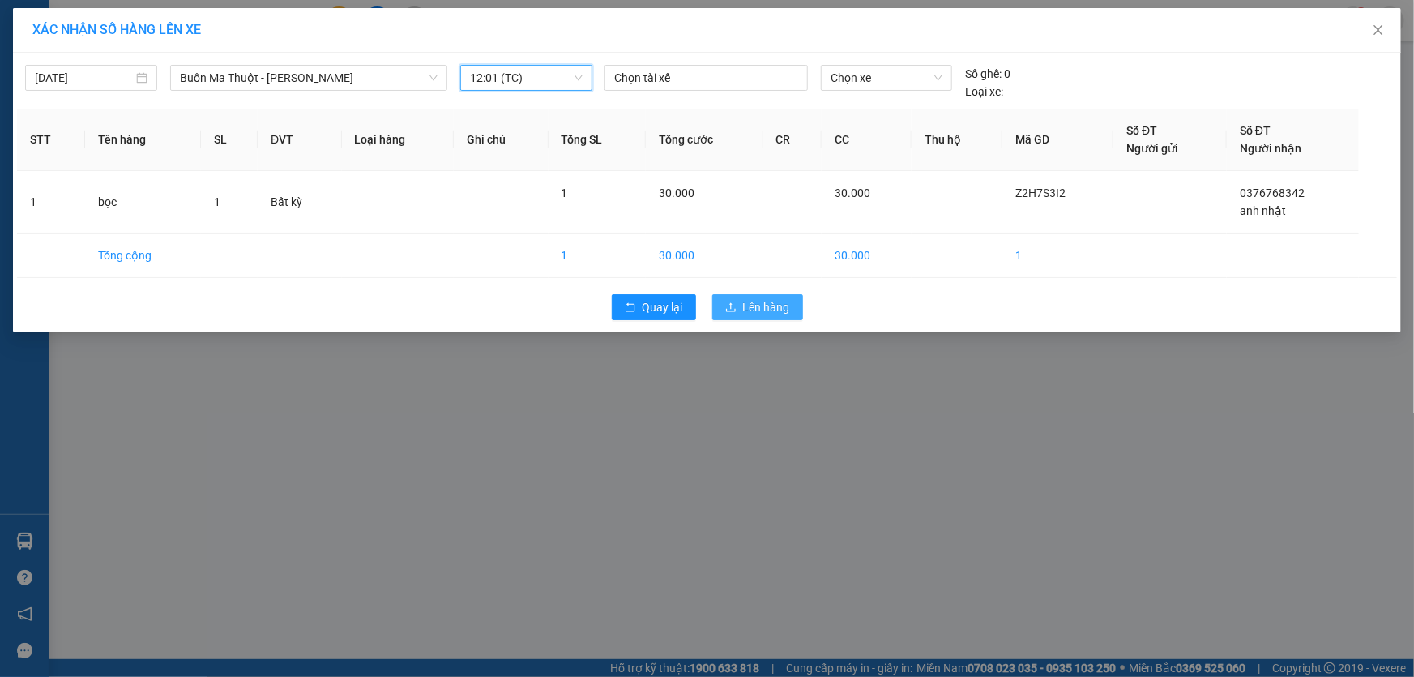
click at [766, 313] on span "Lên hàng" at bounding box center [766, 307] width 47 height 18
